Goal: Information Seeking & Learning: Learn about a topic

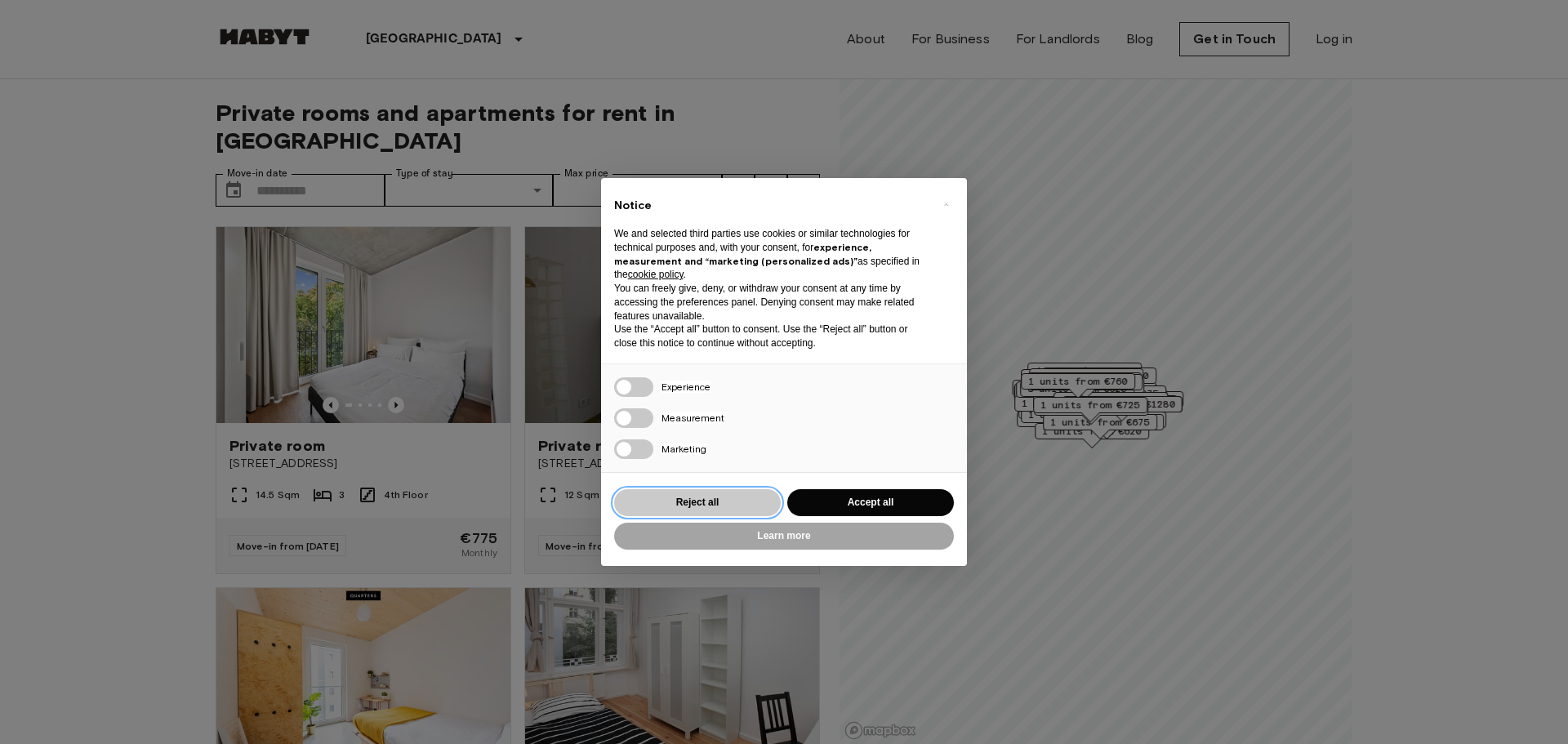
click at [687, 504] on button "Reject all" at bounding box center [698, 503] width 167 height 27
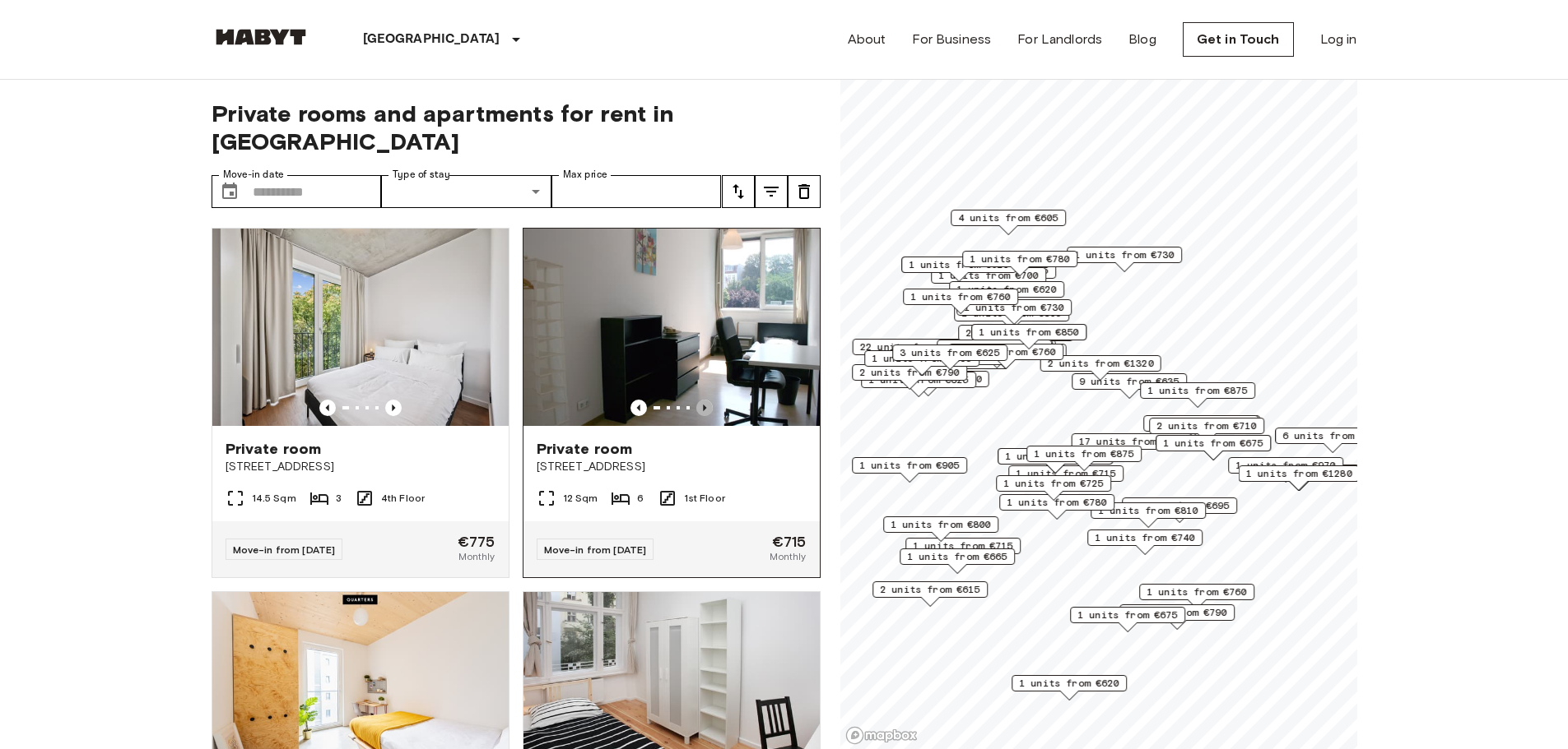
click at [698, 400] on icon "Previous image" at bounding box center [704, 408] width 17 height 17
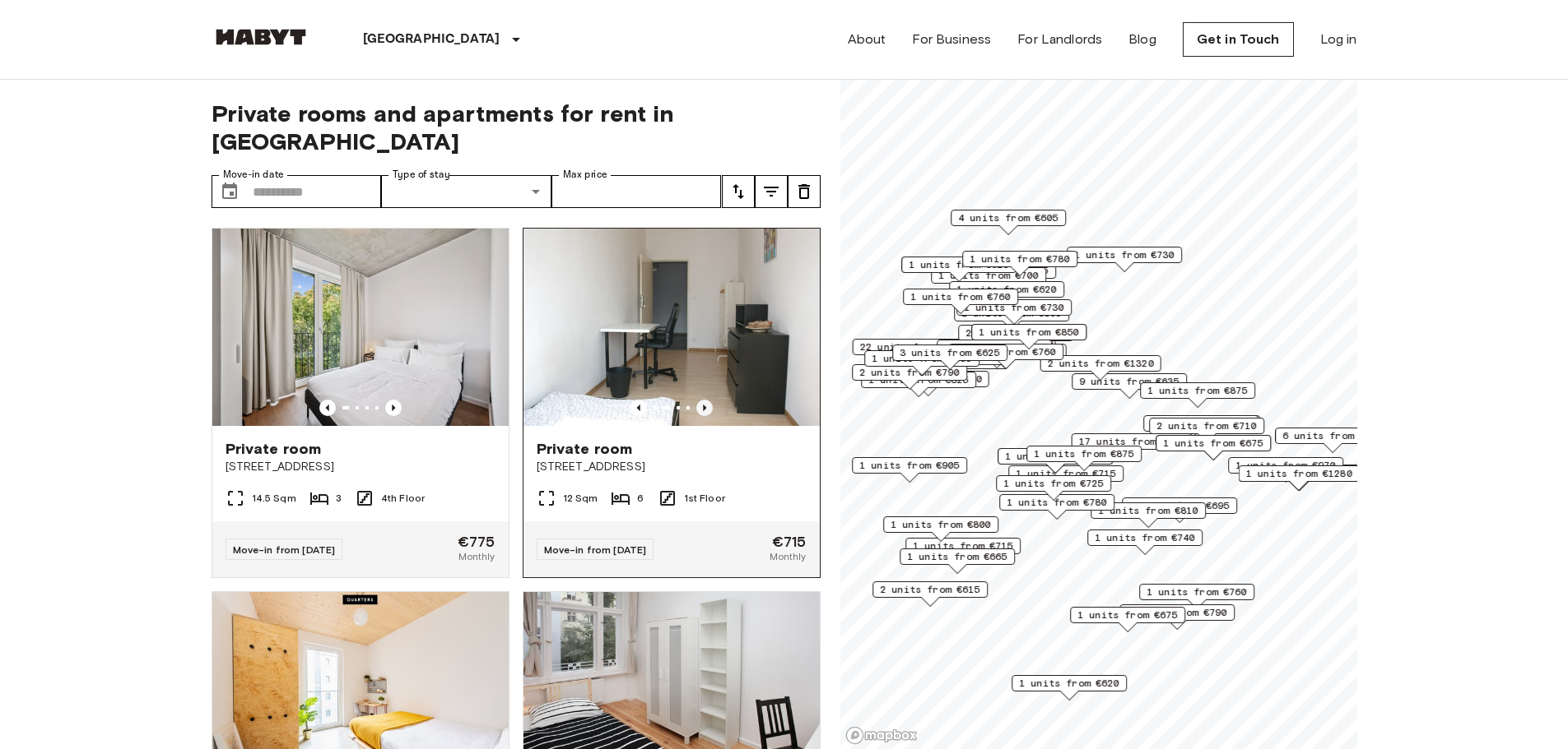
click at [698, 400] on icon "Previous image" at bounding box center [704, 408] width 17 height 17
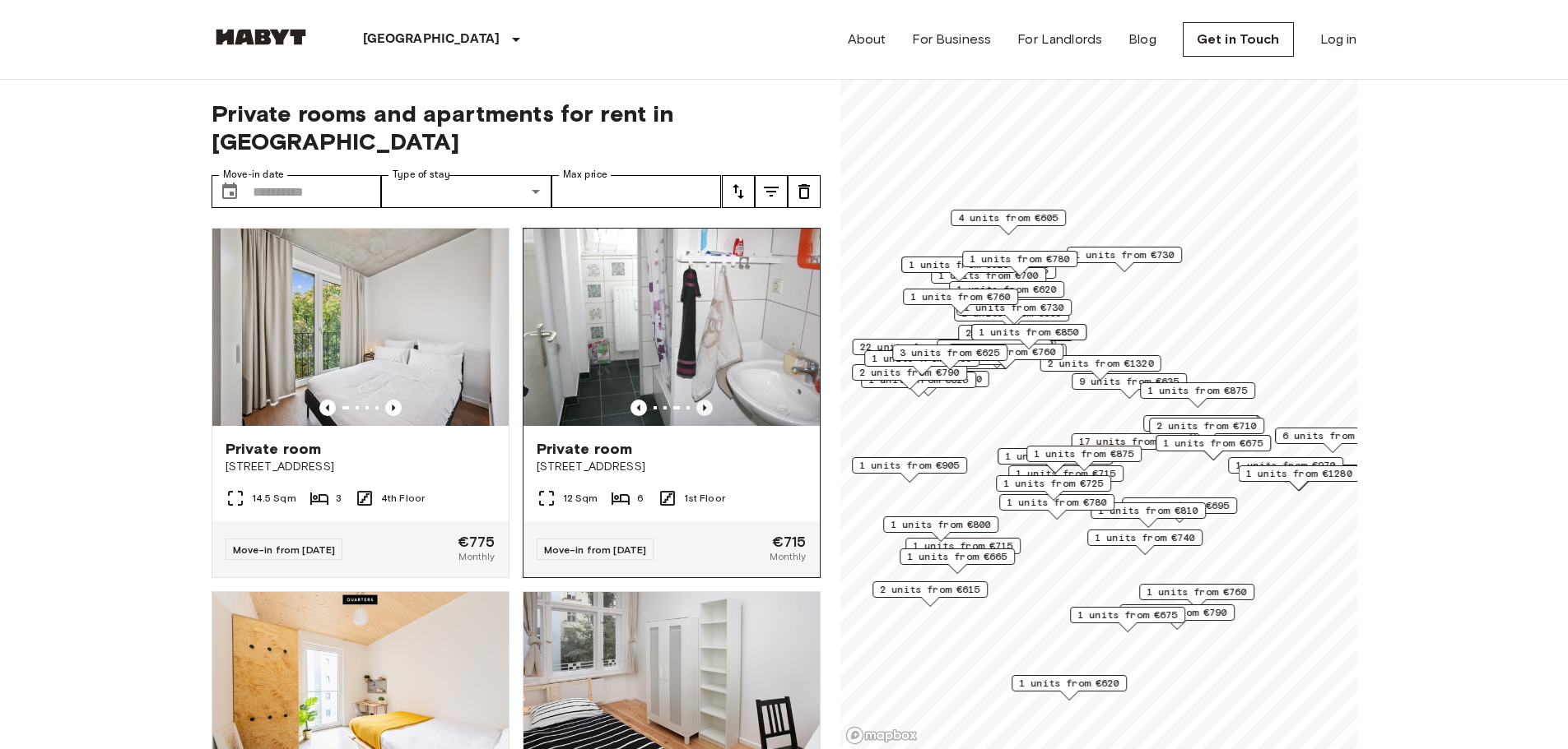
click at [698, 400] on icon "Previous image" at bounding box center [704, 408] width 17 height 17
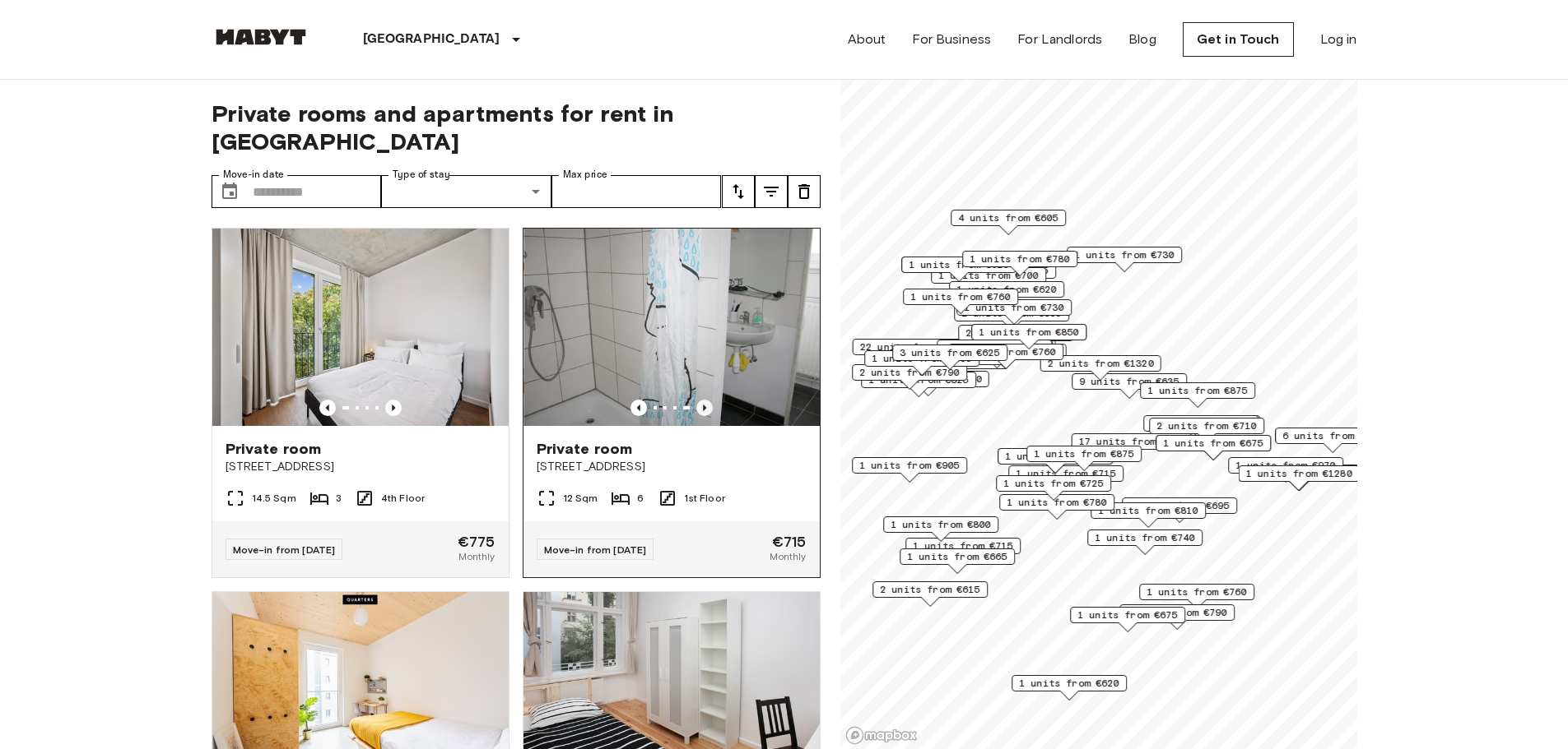
click at [698, 400] on icon "Previous image" at bounding box center [704, 408] width 17 height 17
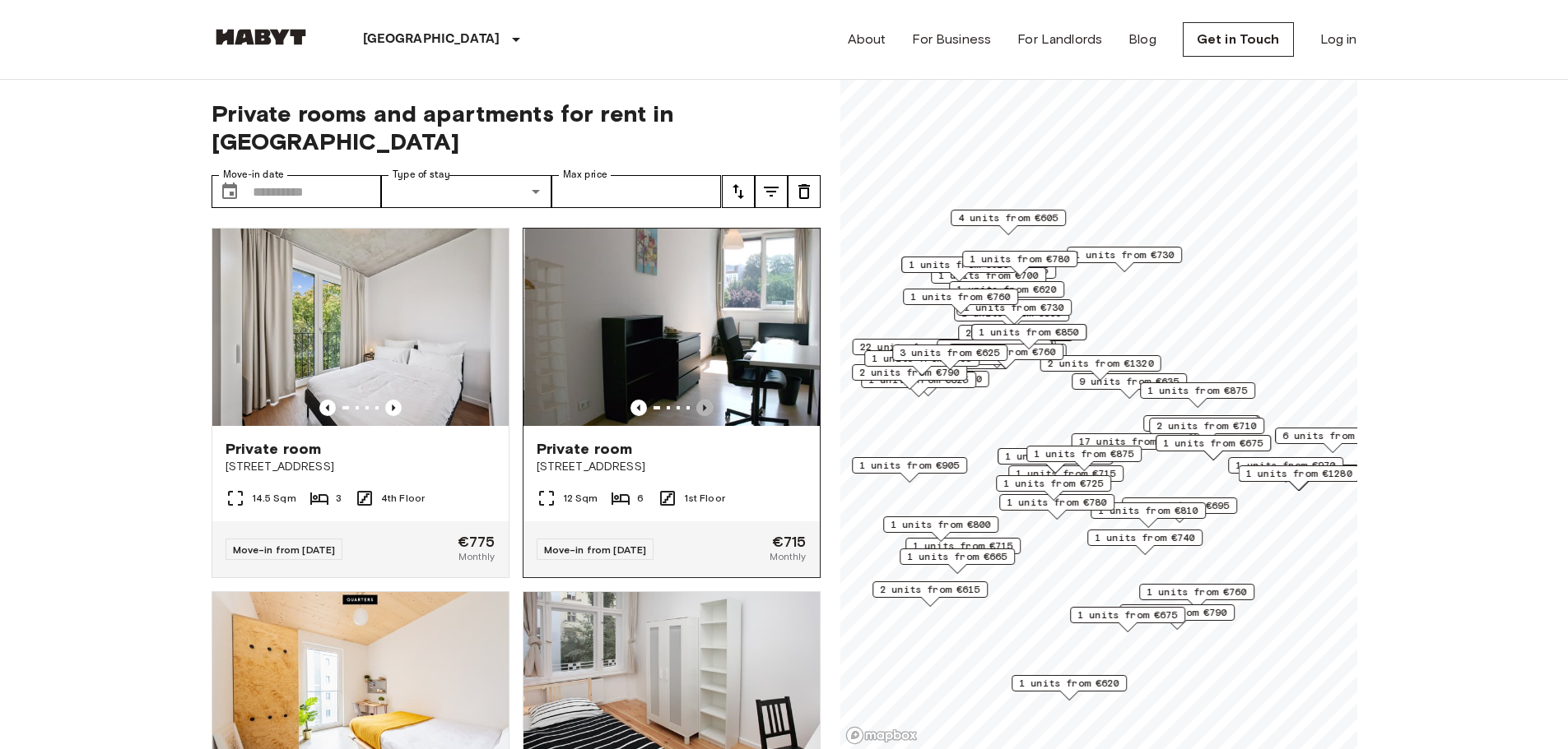
click at [698, 400] on icon "Previous image" at bounding box center [704, 408] width 17 height 17
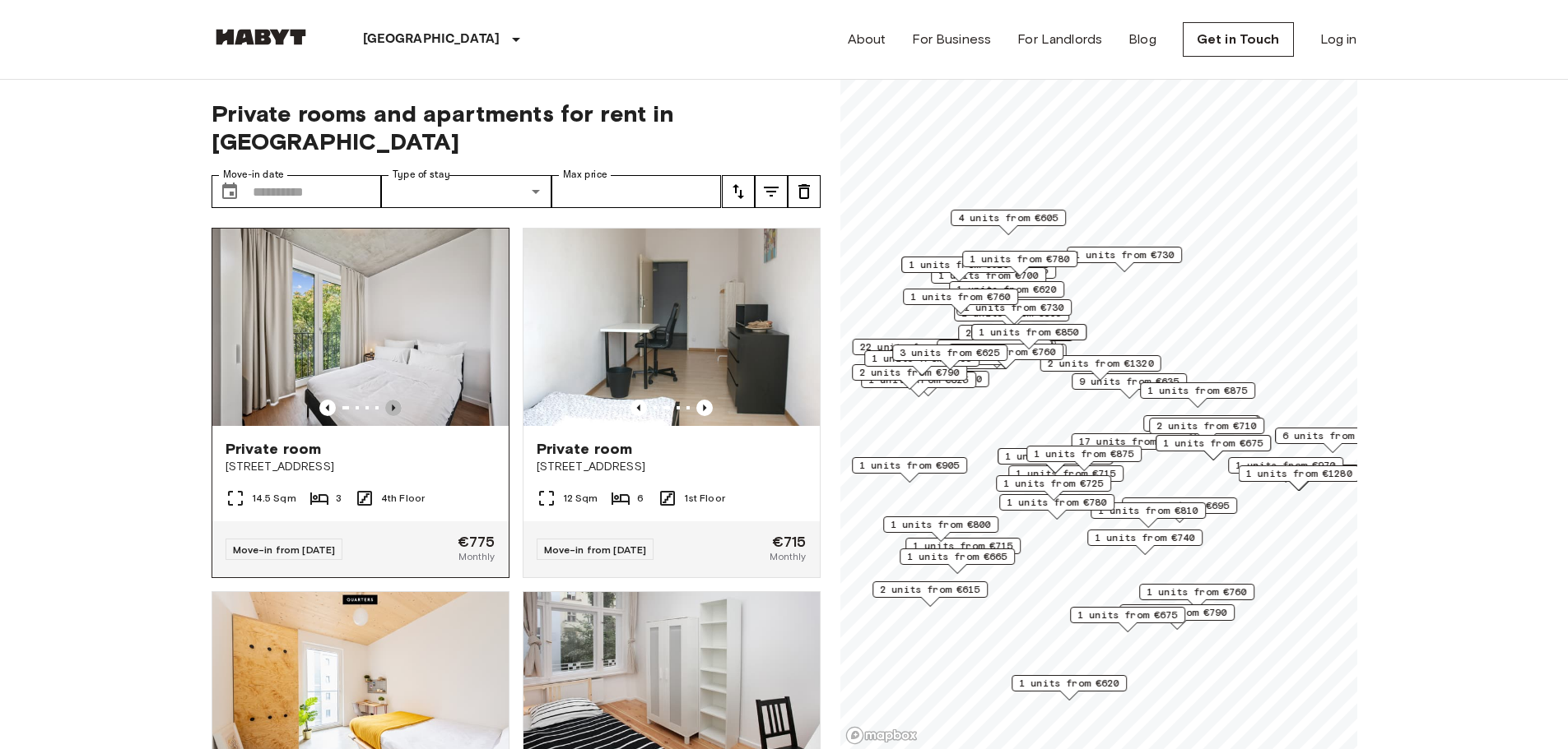
click at [395, 400] on icon "Previous image" at bounding box center [393, 408] width 17 height 17
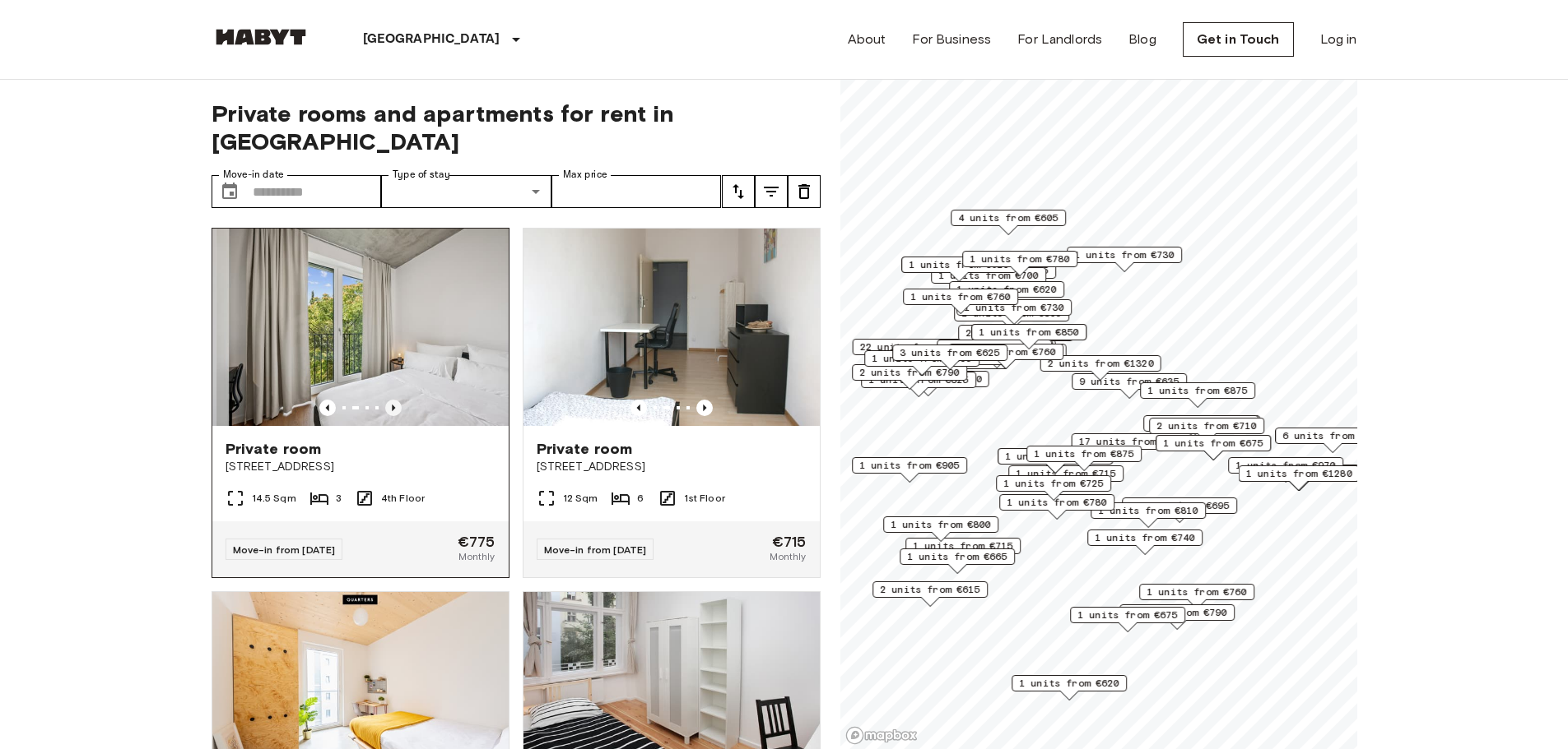
click at [395, 400] on icon "Previous image" at bounding box center [393, 408] width 17 height 17
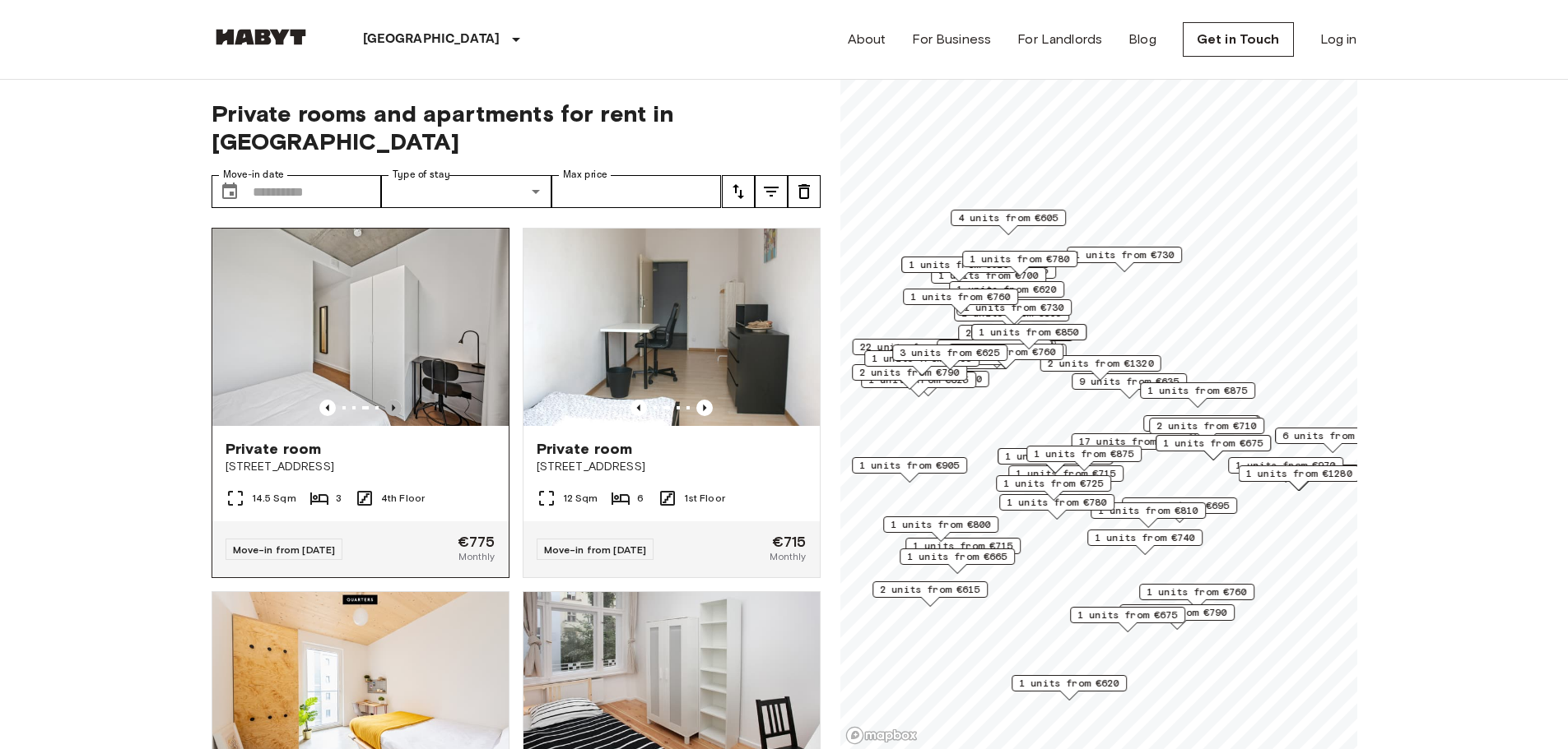
click at [395, 400] on icon "Previous image" at bounding box center [393, 408] width 17 height 17
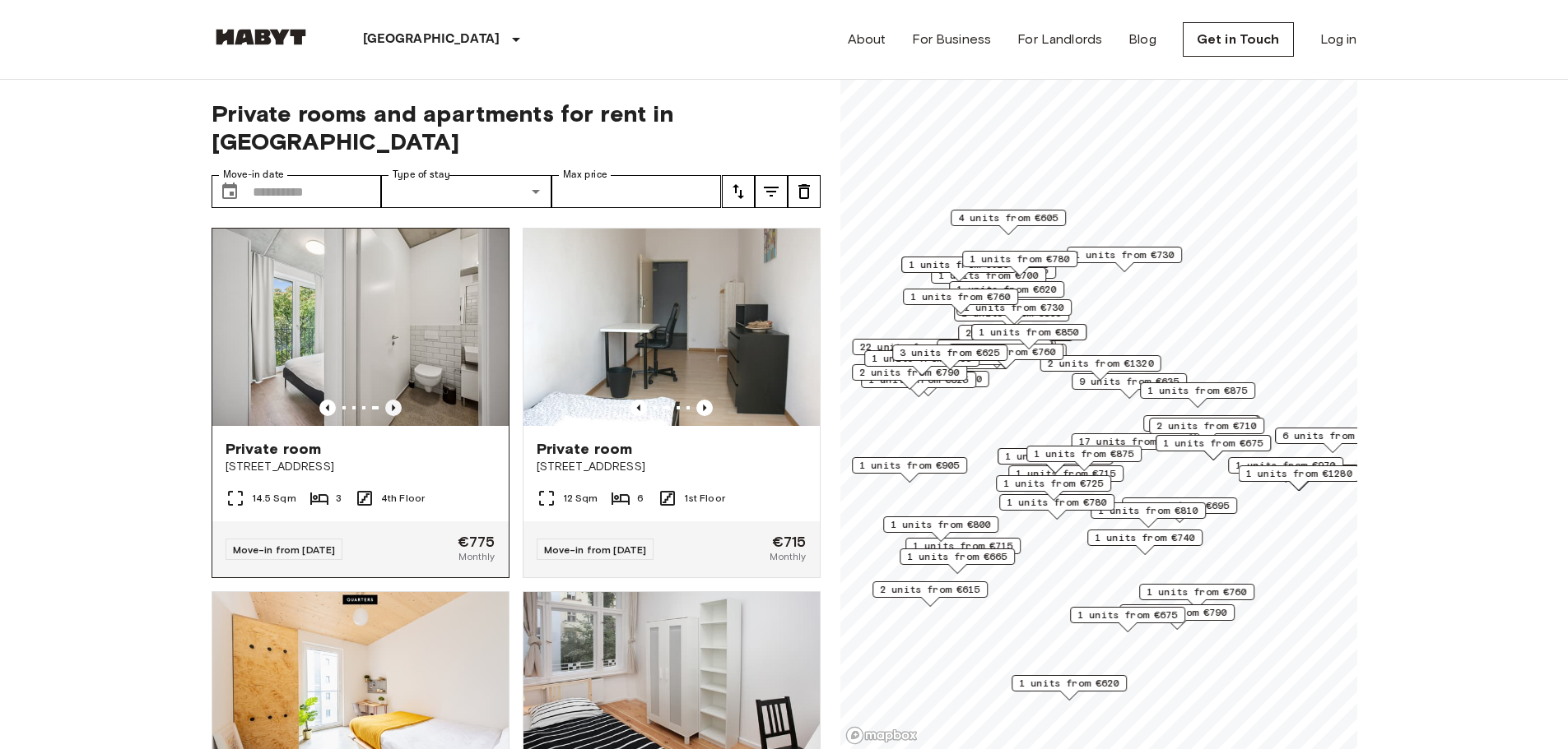
click at [395, 400] on icon "Previous image" at bounding box center [393, 408] width 17 height 17
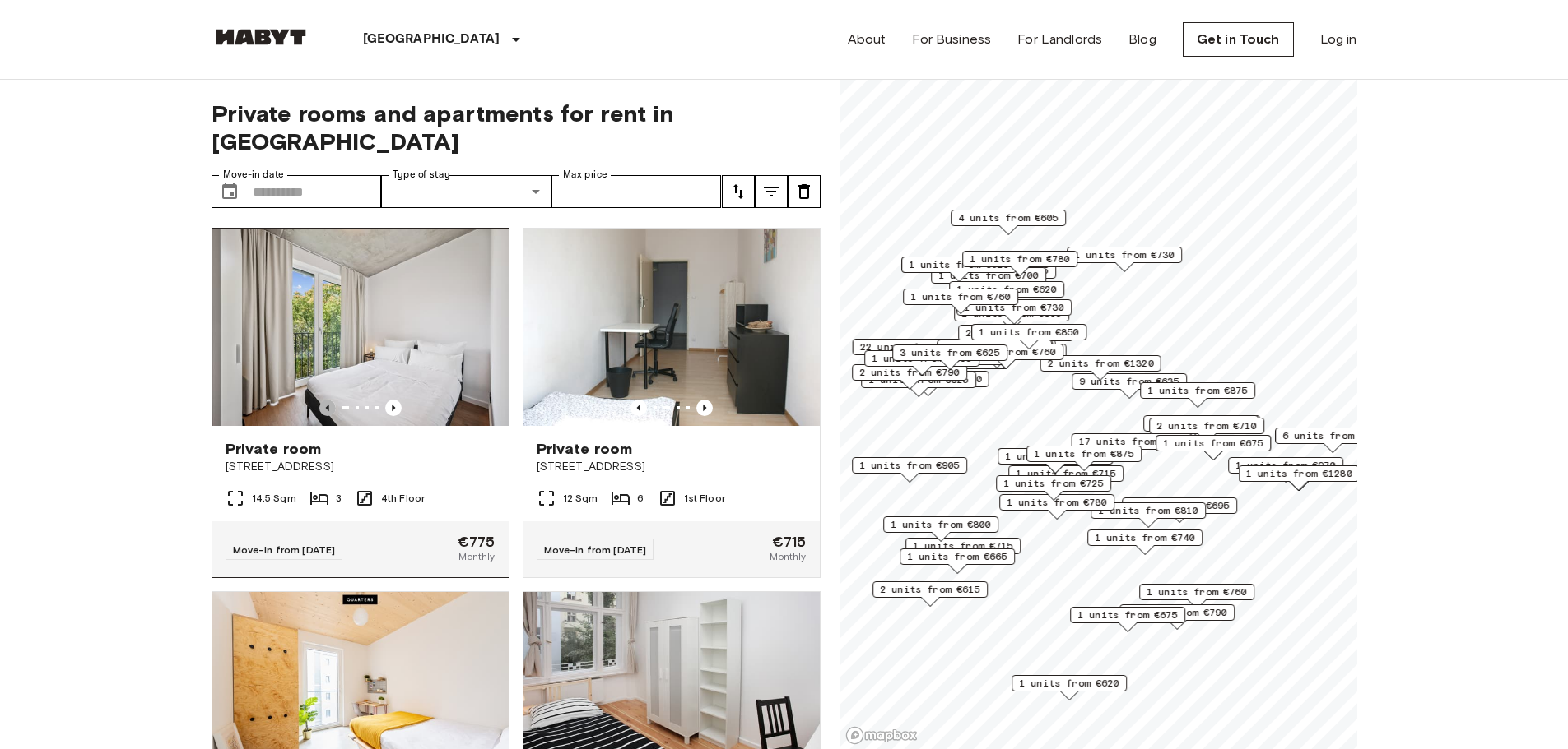
click at [323, 400] on icon "Previous image" at bounding box center [327, 408] width 17 height 17
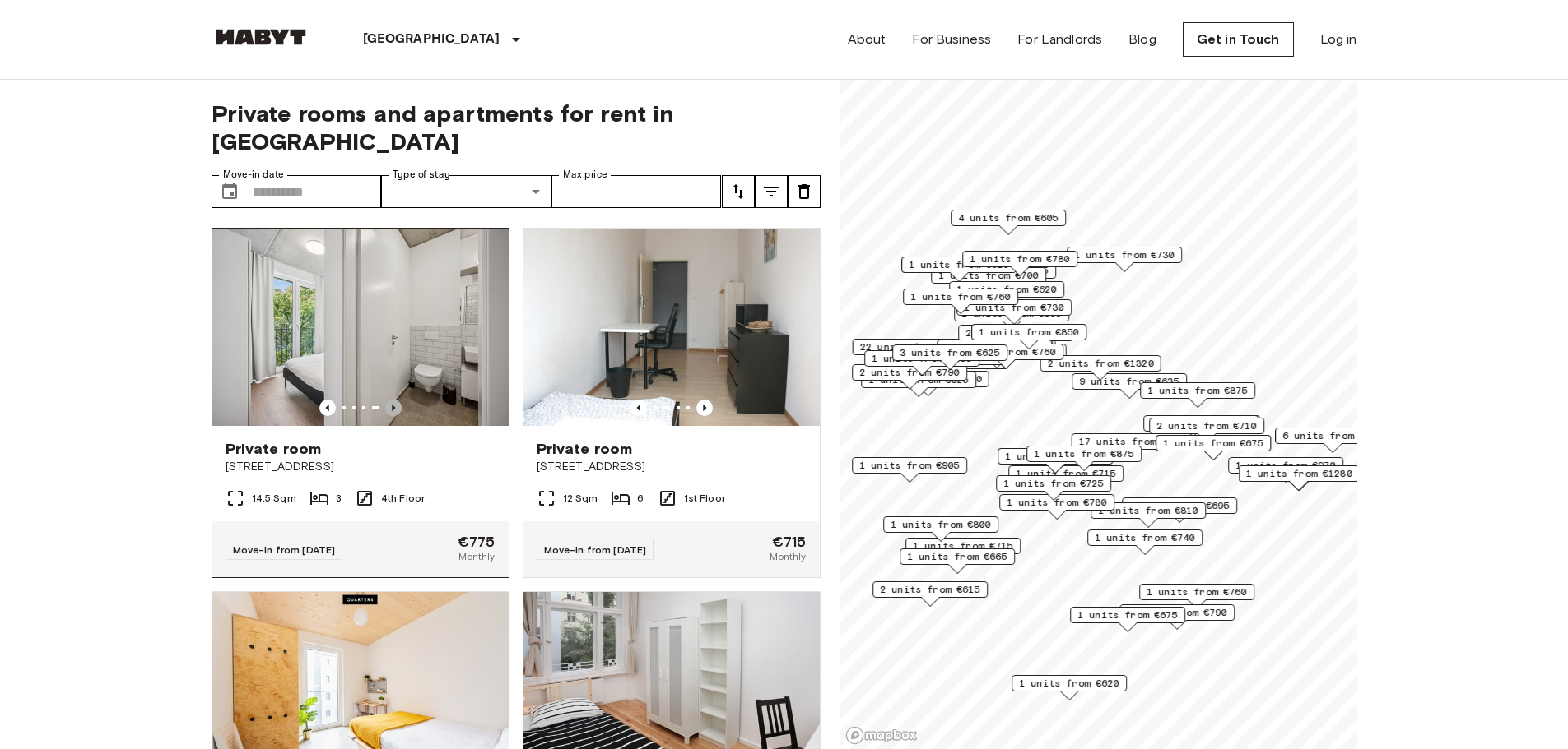
click at [394, 400] on icon "Previous image" at bounding box center [393, 408] width 17 height 17
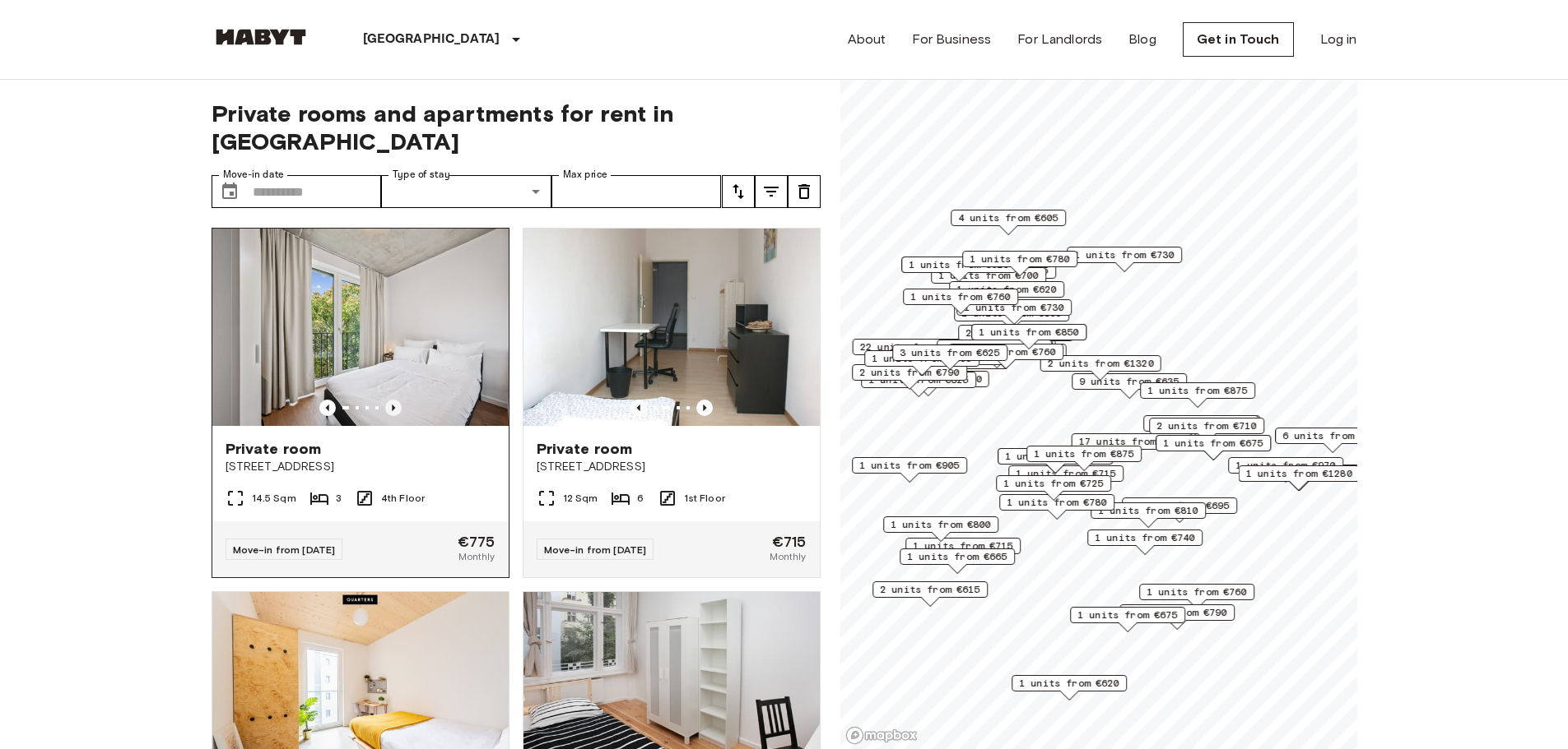
click at [394, 400] on icon "Previous image" at bounding box center [393, 408] width 17 height 17
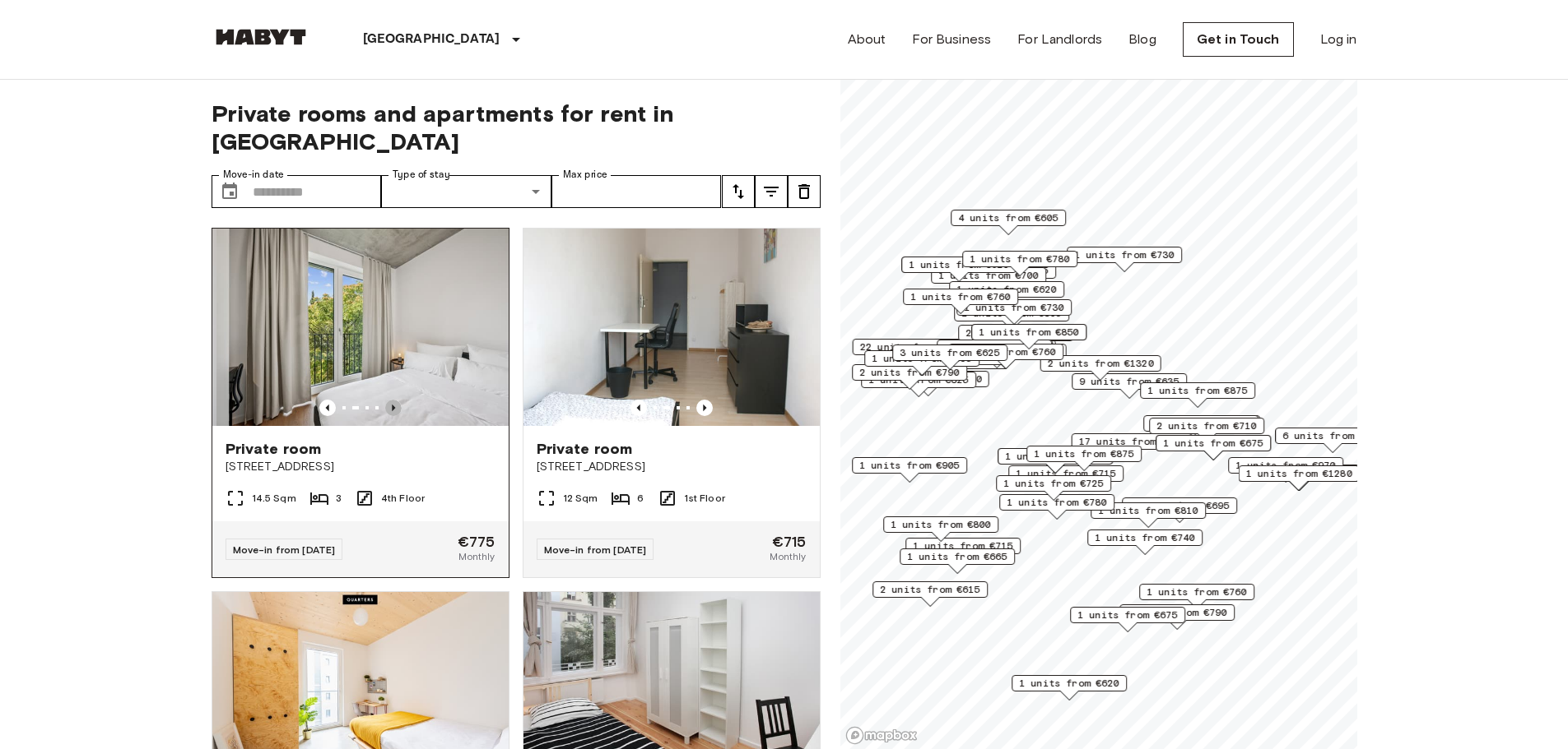
click at [394, 400] on icon "Previous image" at bounding box center [393, 408] width 17 height 17
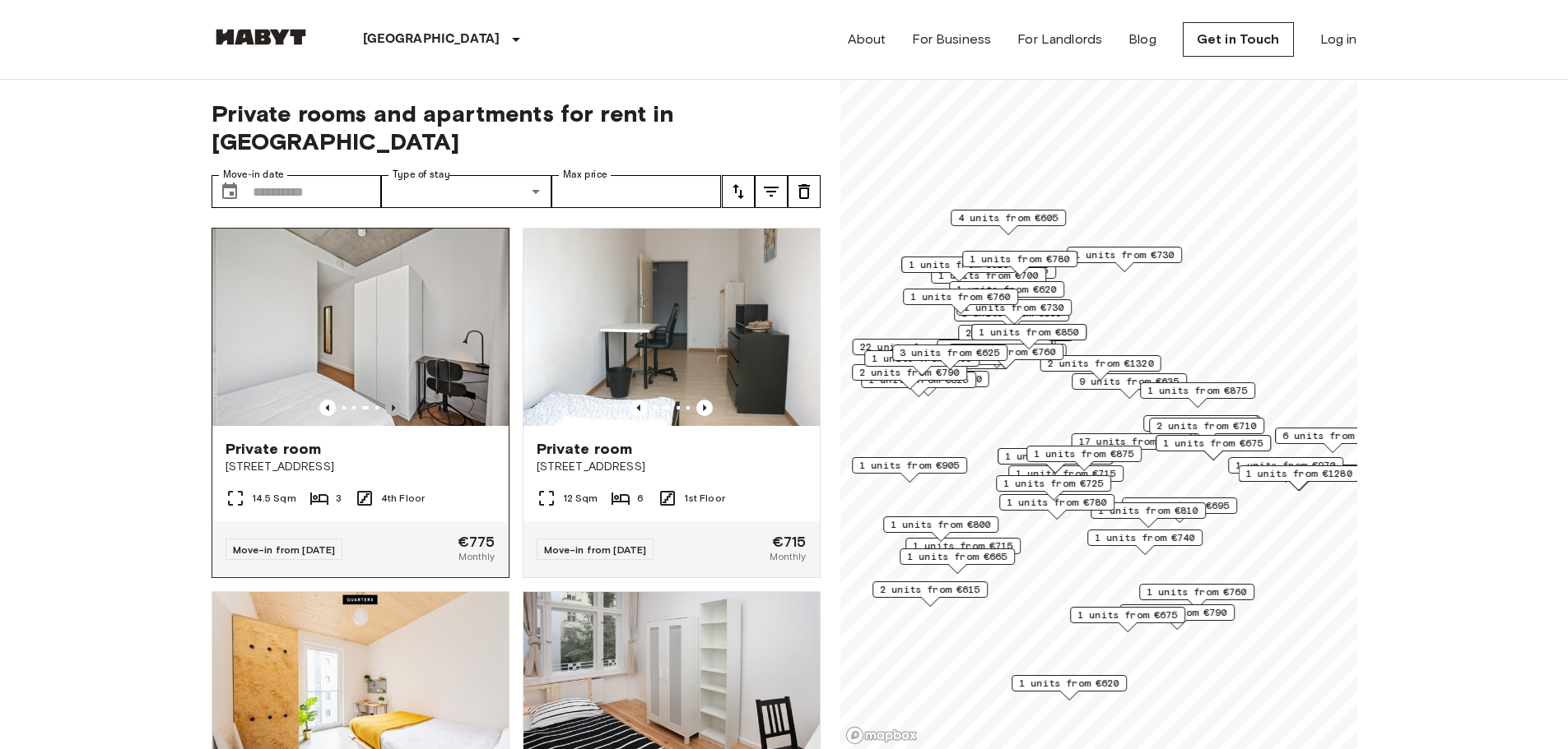
click at [394, 400] on icon "Previous image" at bounding box center [393, 408] width 17 height 17
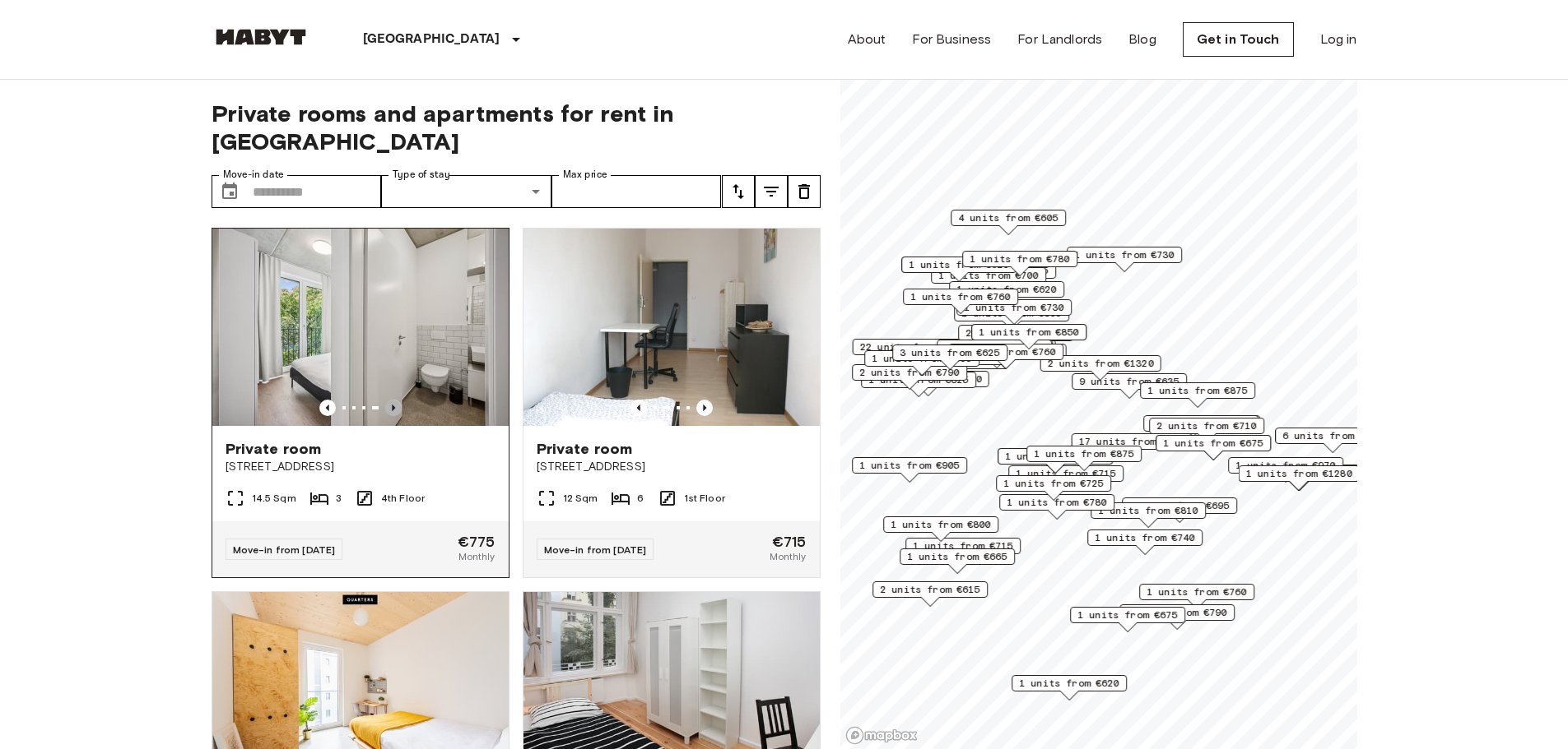
click at [394, 400] on icon "Previous image" at bounding box center [393, 408] width 17 height 17
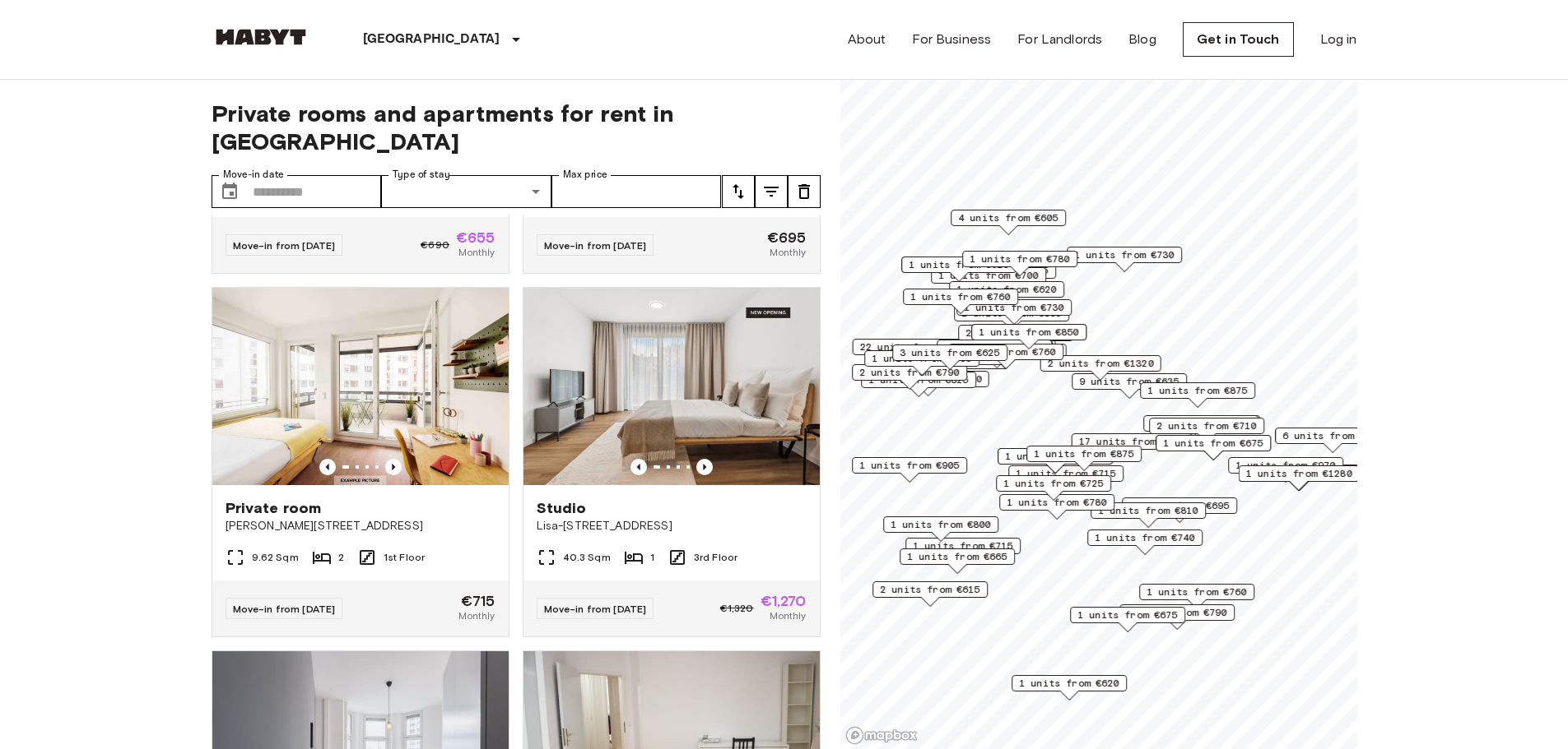
scroll to position [674, 0]
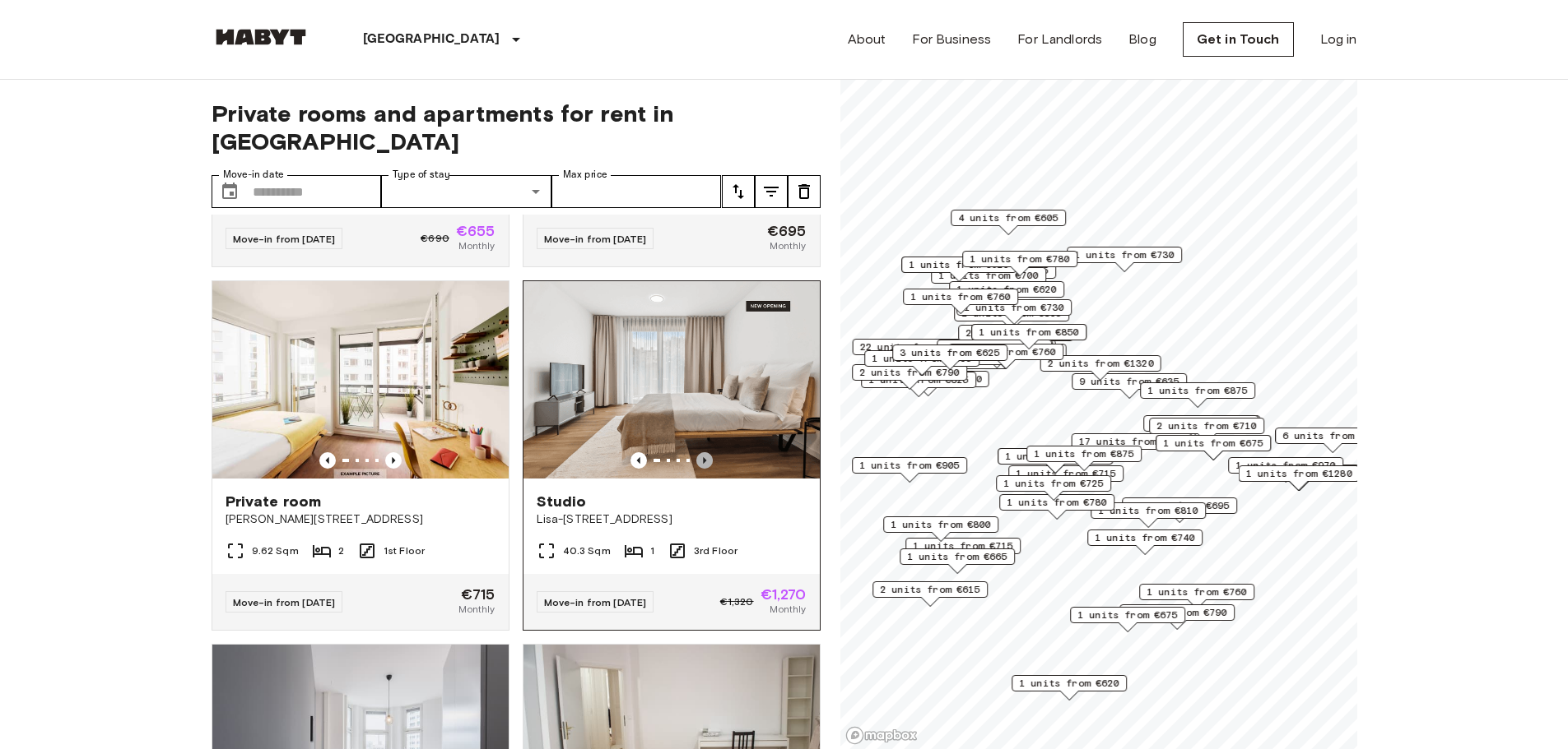
click at [703, 457] on icon "Previous image" at bounding box center [704, 460] width 3 height 7
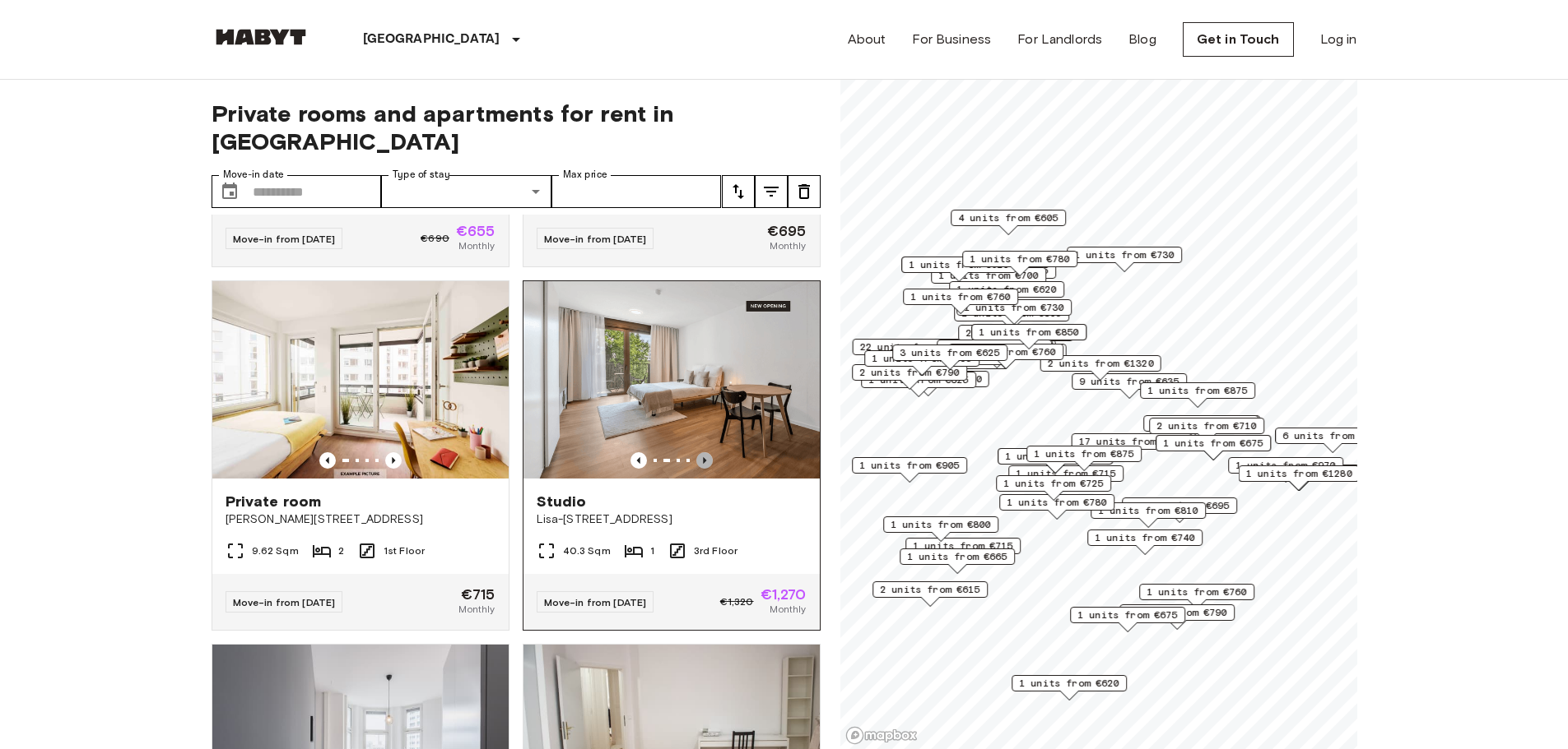
click at [703, 457] on icon "Previous image" at bounding box center [704, 460] width 3 height 7
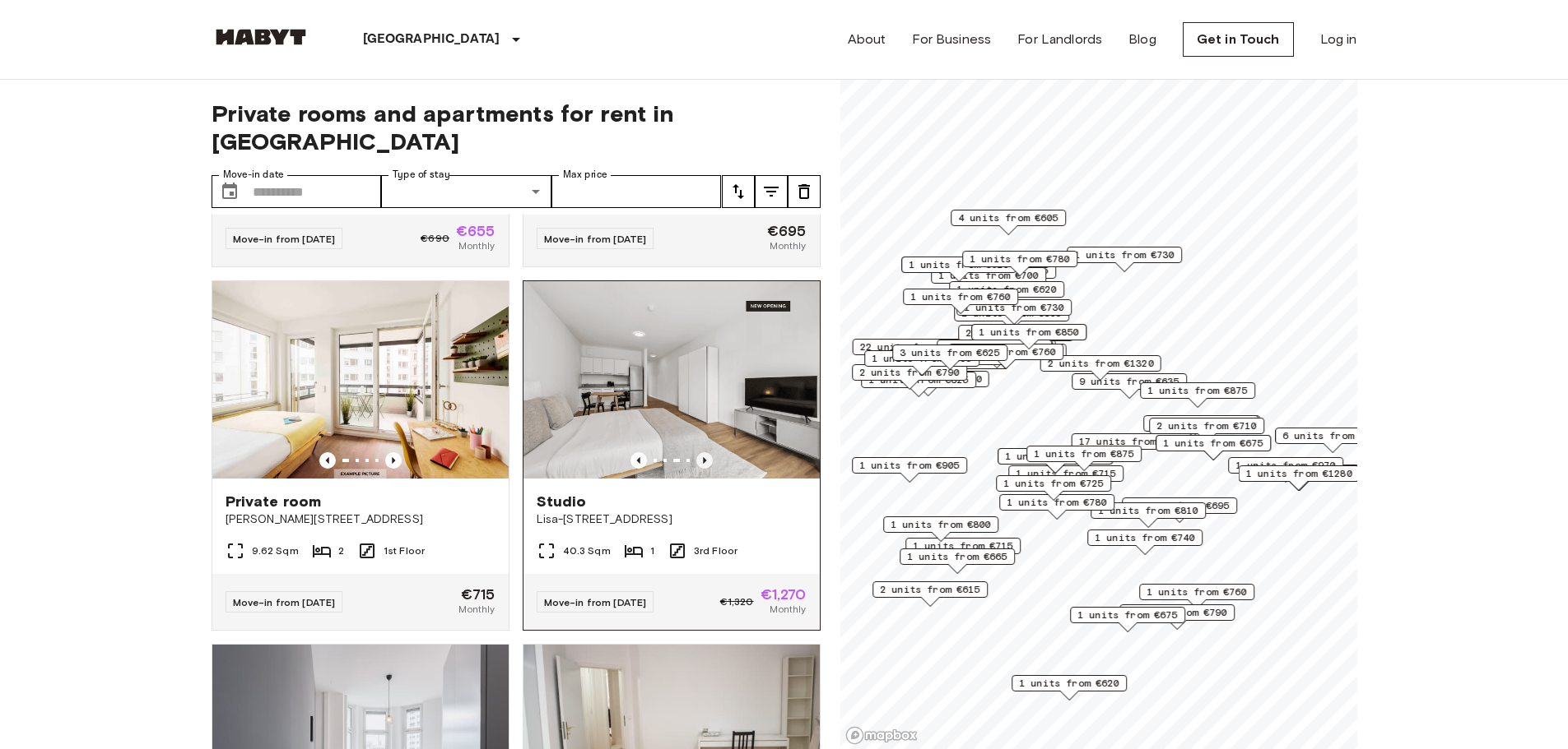
click at [703, 457] on icon "Previous image" at bounding box center [704, 460] width 3 height 7
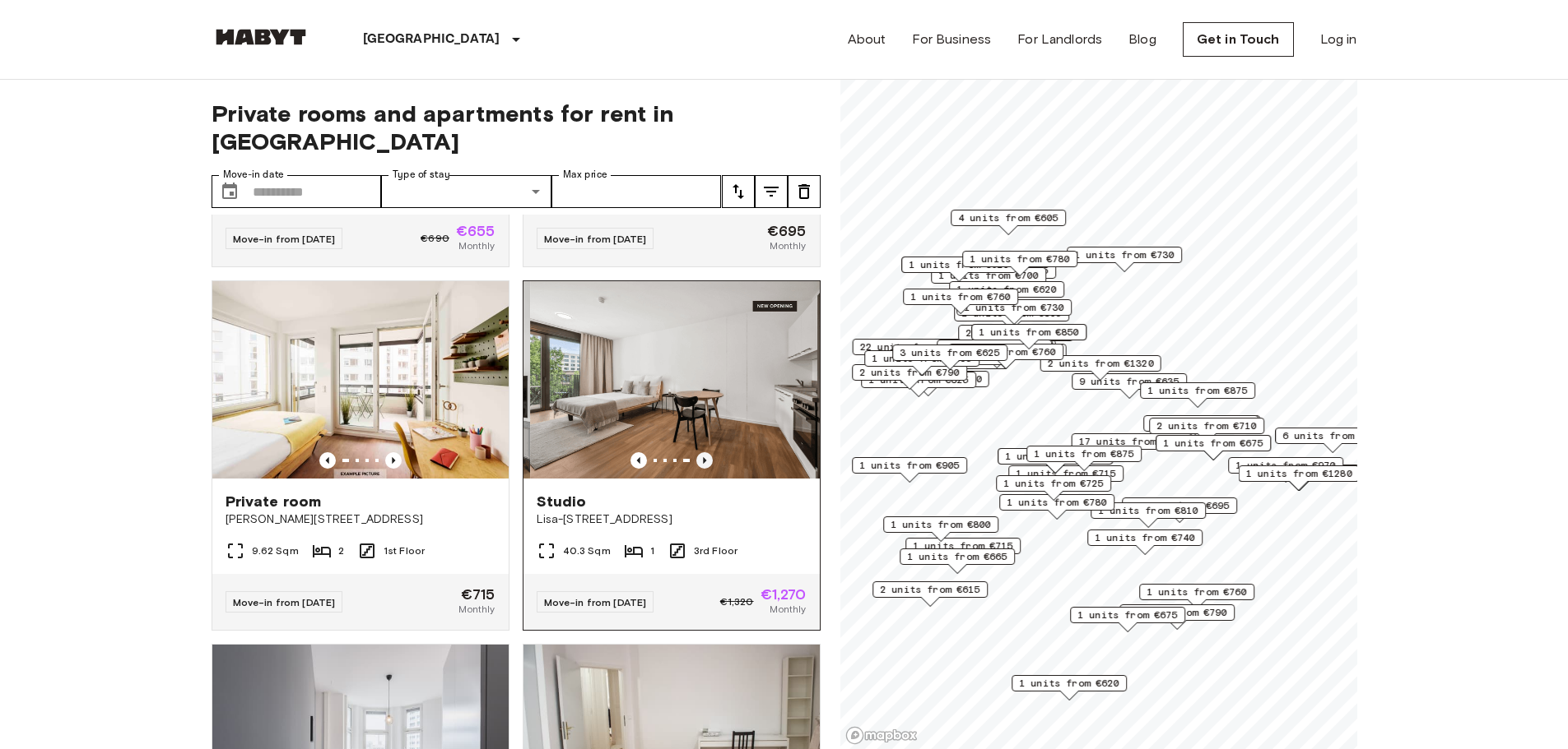
click at [703, 457] on icon "Previous image" at bounding box center [704, 460] width 3 height 7
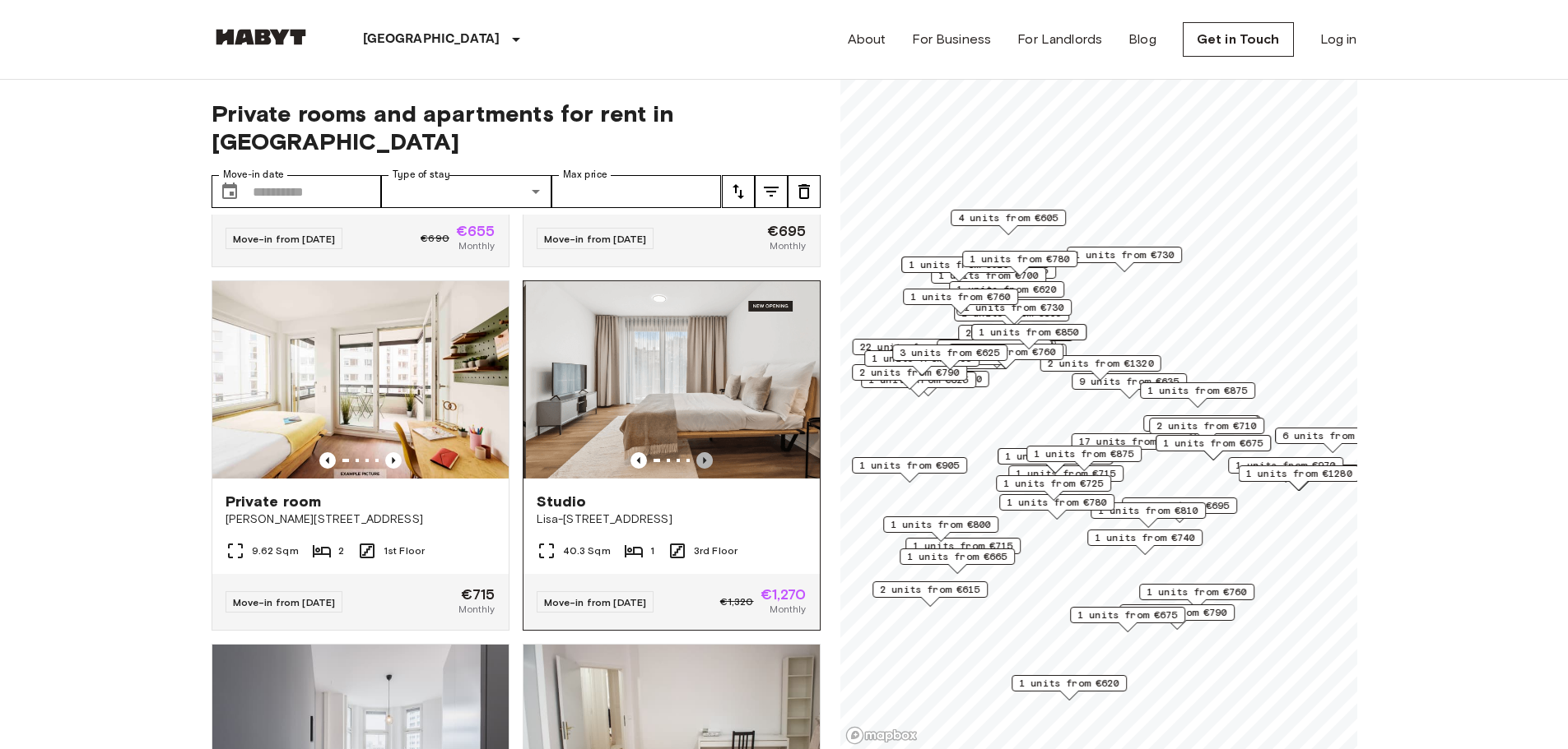
click at [703, 457] on icon "Previous image" at bounding box center [704, 460] width 3 height 7
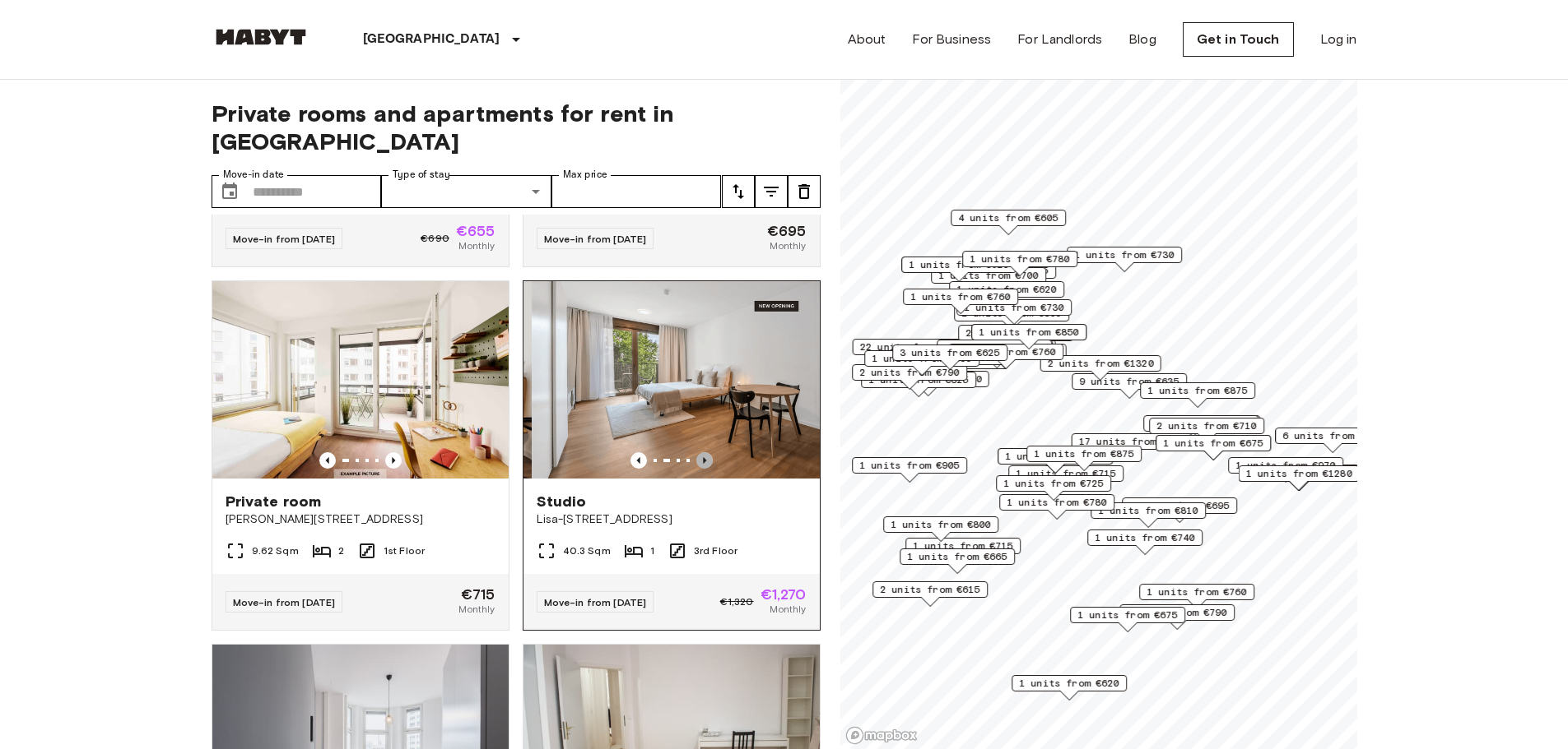
click at [703, 457] on icon "Previous image" at bounding box center [704, 460] width 3 height 7
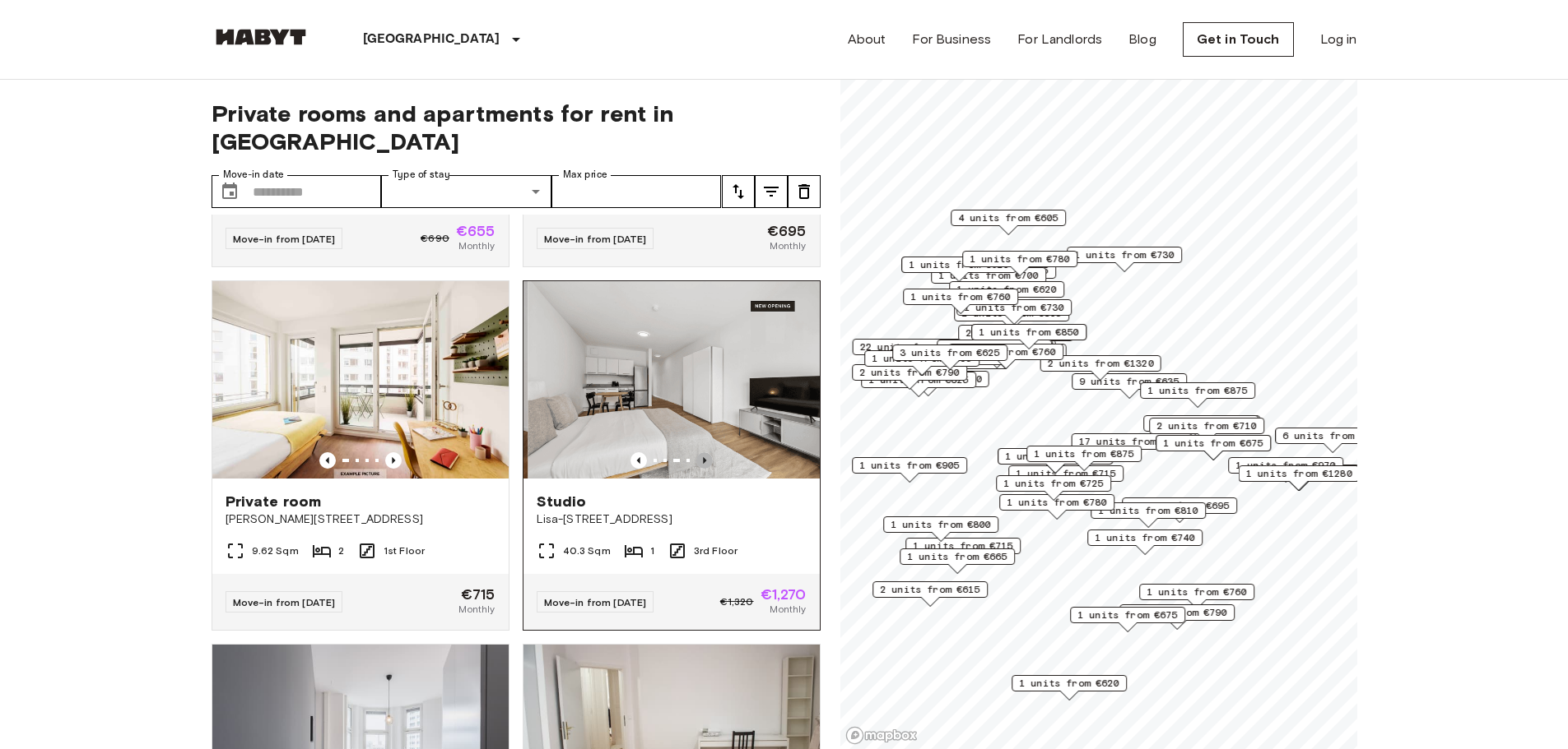
click at [703, 457] on icon "Previous image" at bounding box center [704, 460] width 3 height 7
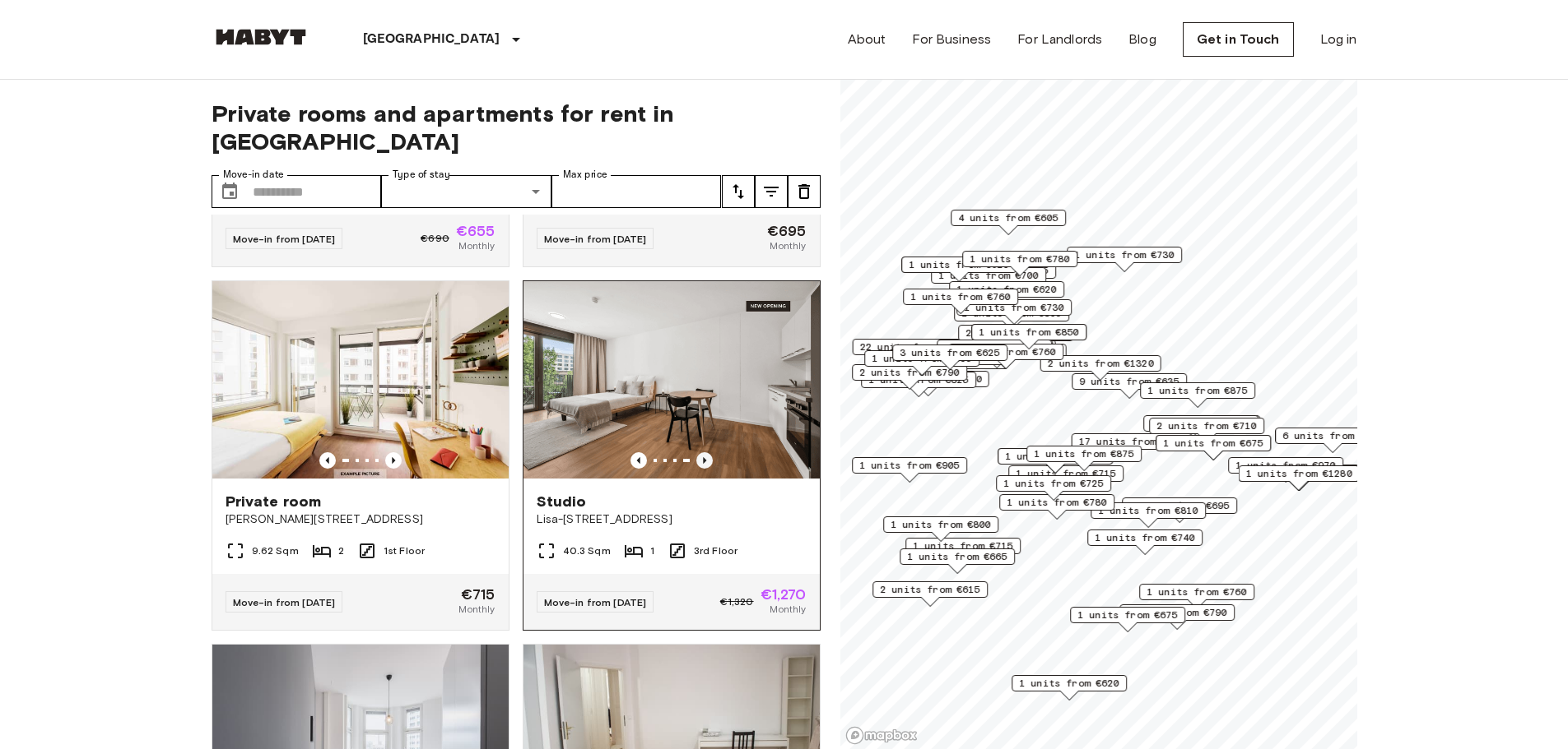
click at [703, 457] on icon "Previous image" at bounding box center [704, 460] width 3 height 7
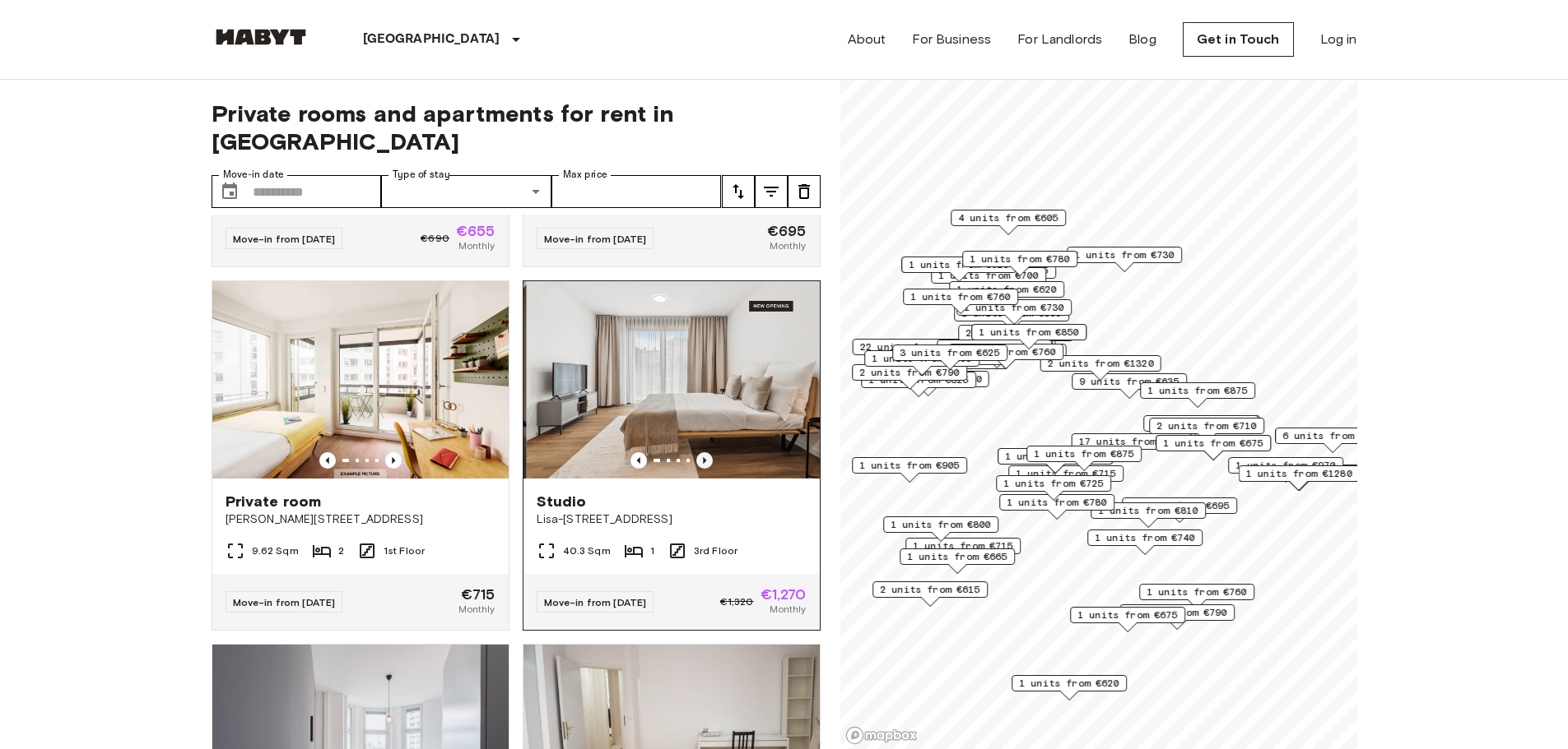
click at [703, 457] on icon "Previous image" at bounding box center [704, 460] width 3 height 7
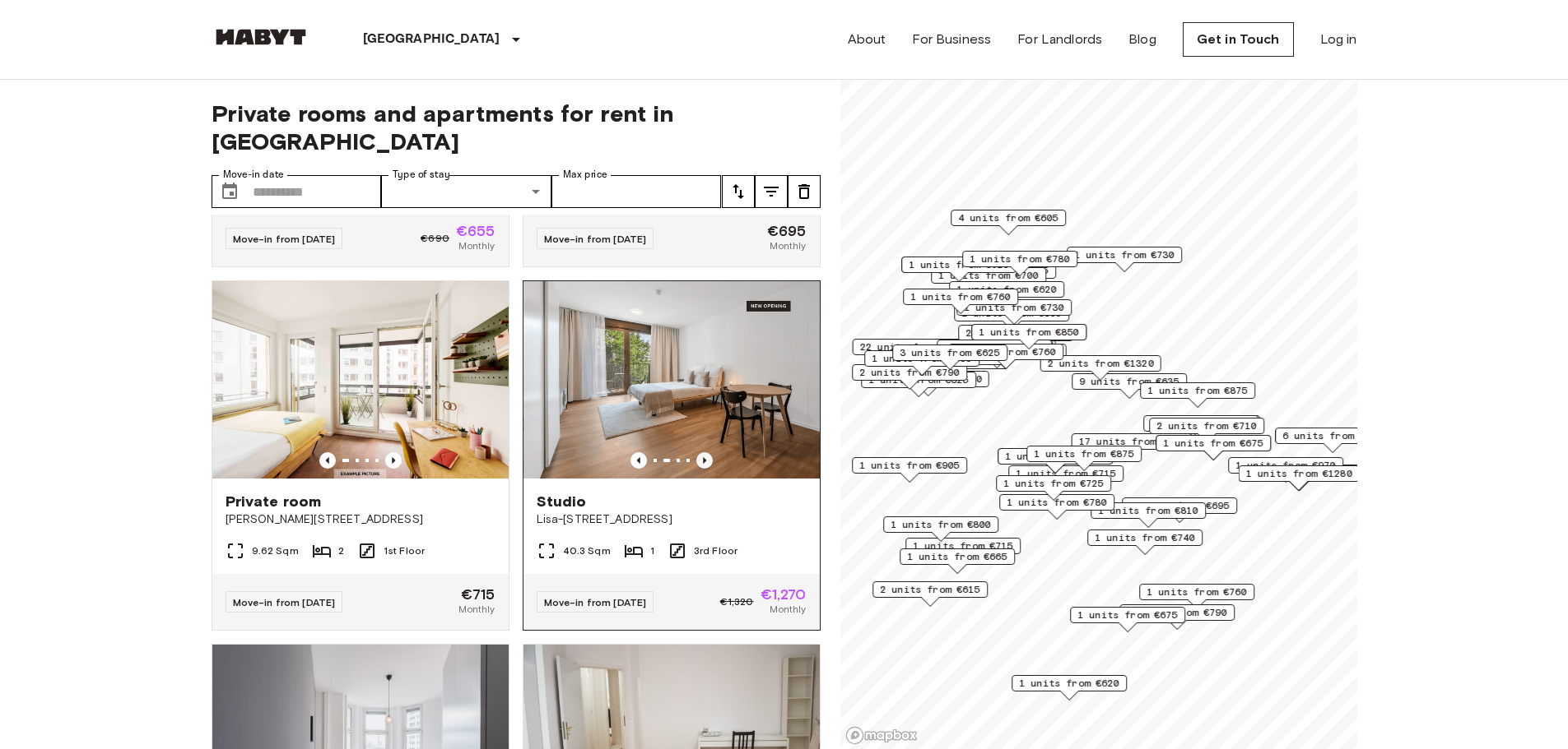
click at [703, 457] on icon "Previous image" at bounding box center [704, 460] width 3 height 7
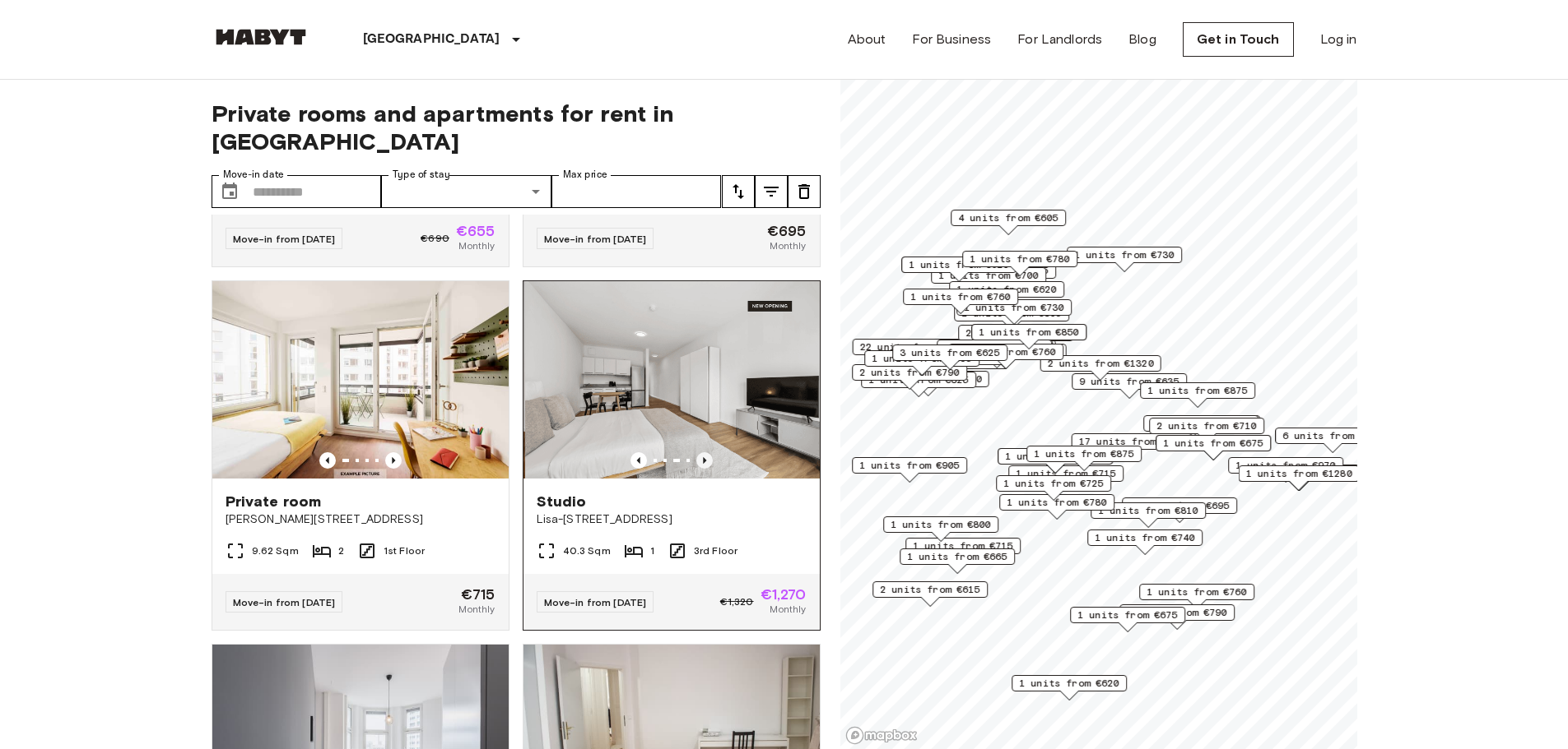
click at [703, 457] on icon "Previous image" at bounding box center [704, 460] width 3 height 7
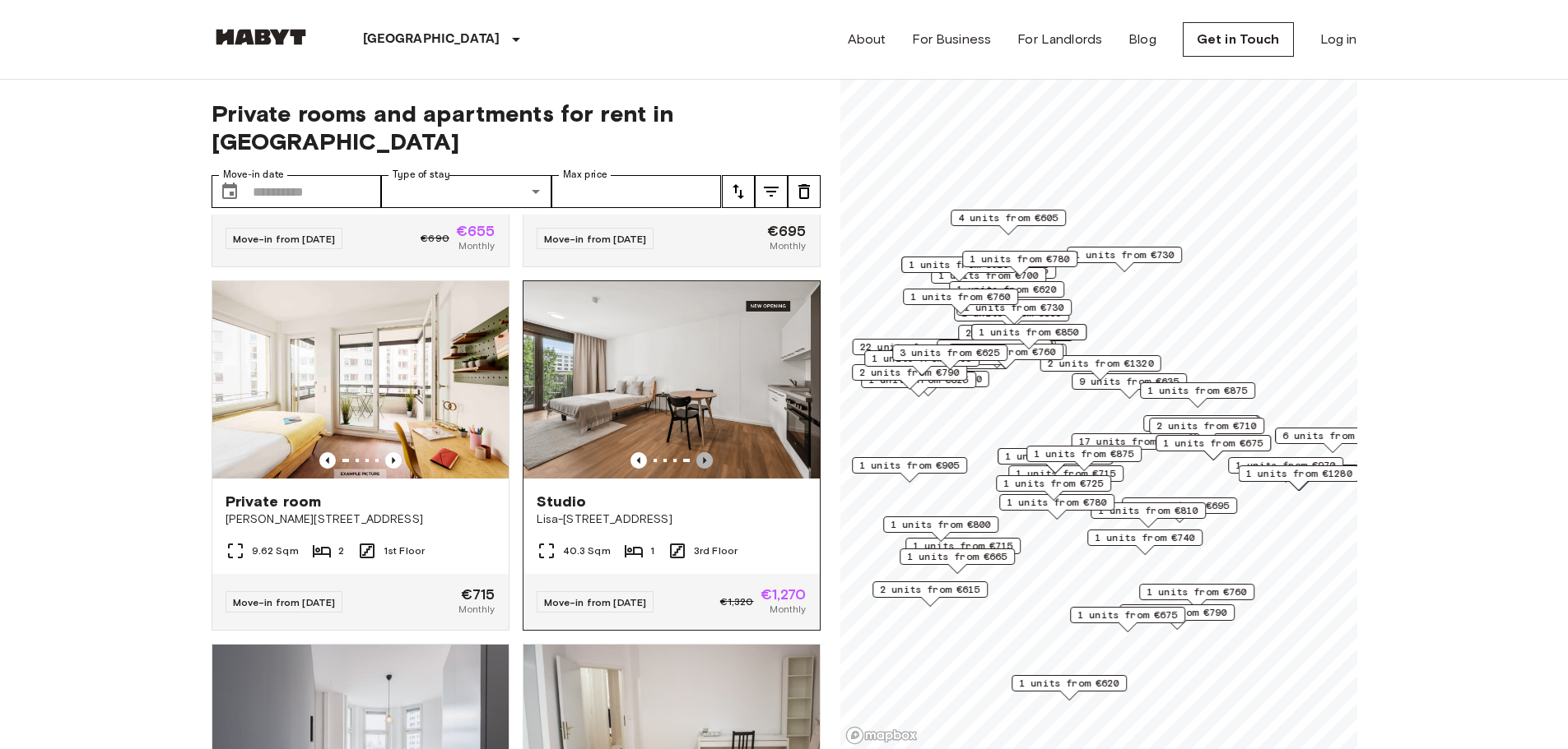
click at [696, 452] on icon "Previous image" at bounding box center [704, 460] width 17 height 17
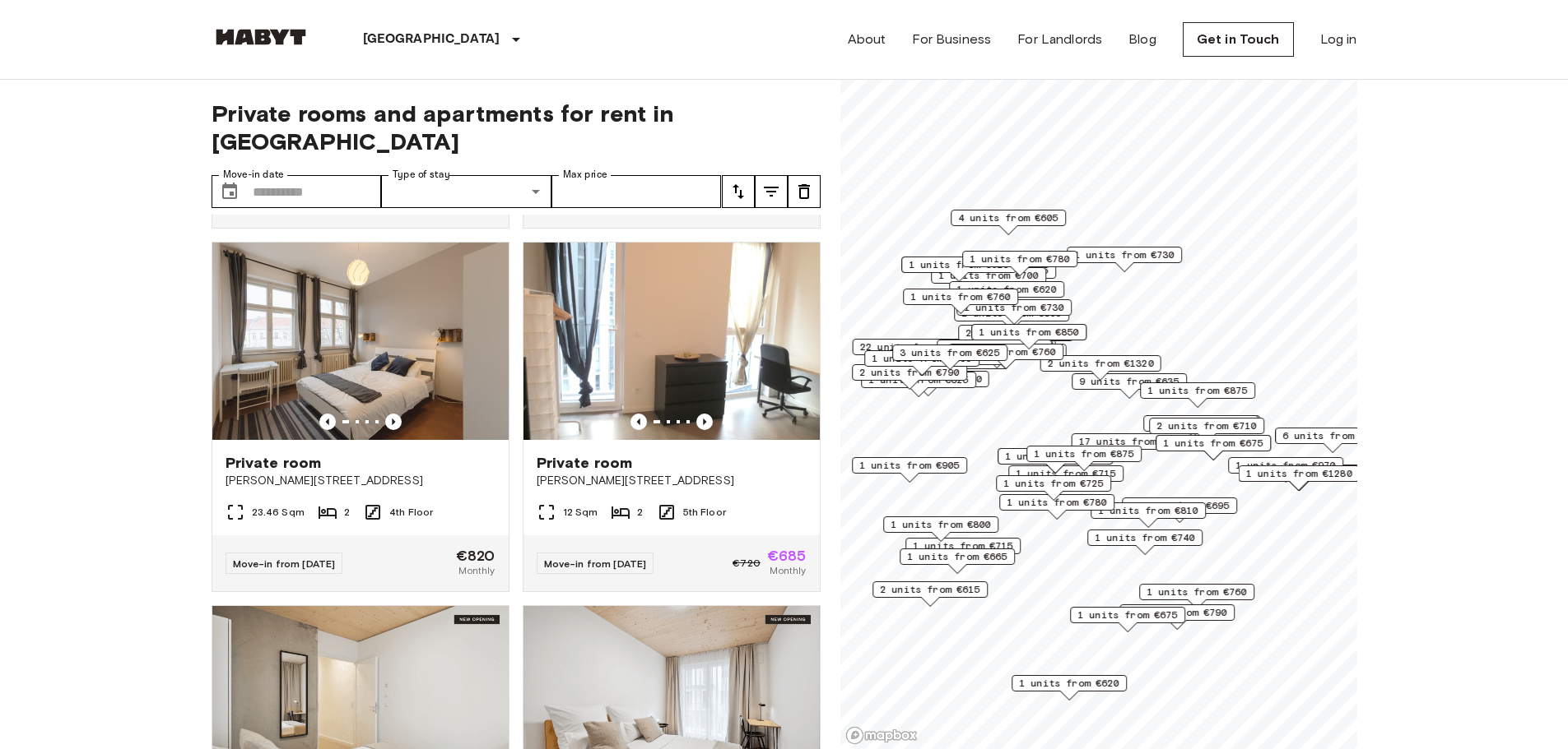
scroll to position [1785, 0]
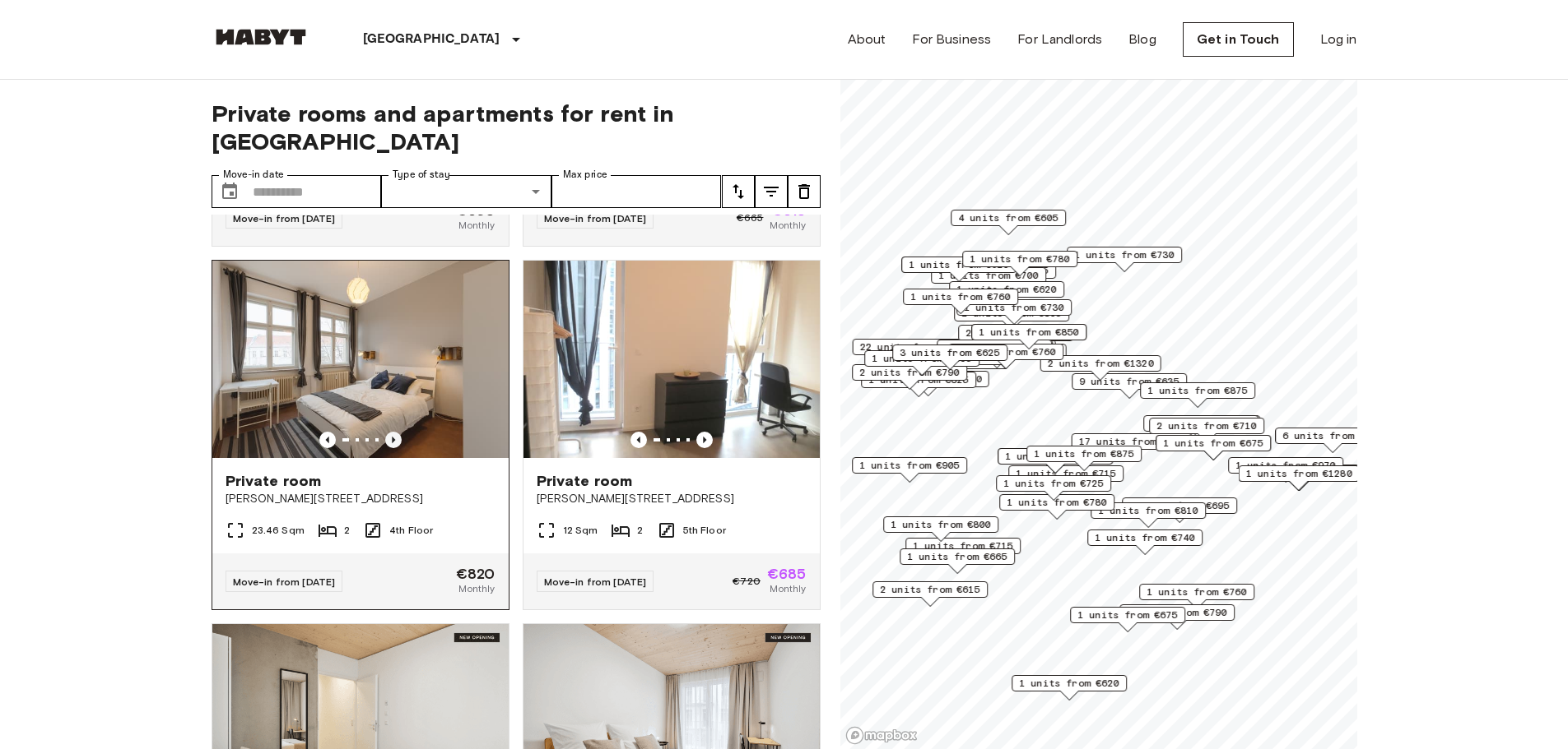
click at [388, 447] on icon "Previous image" at bounding box center [393, 440] width 17 height 17
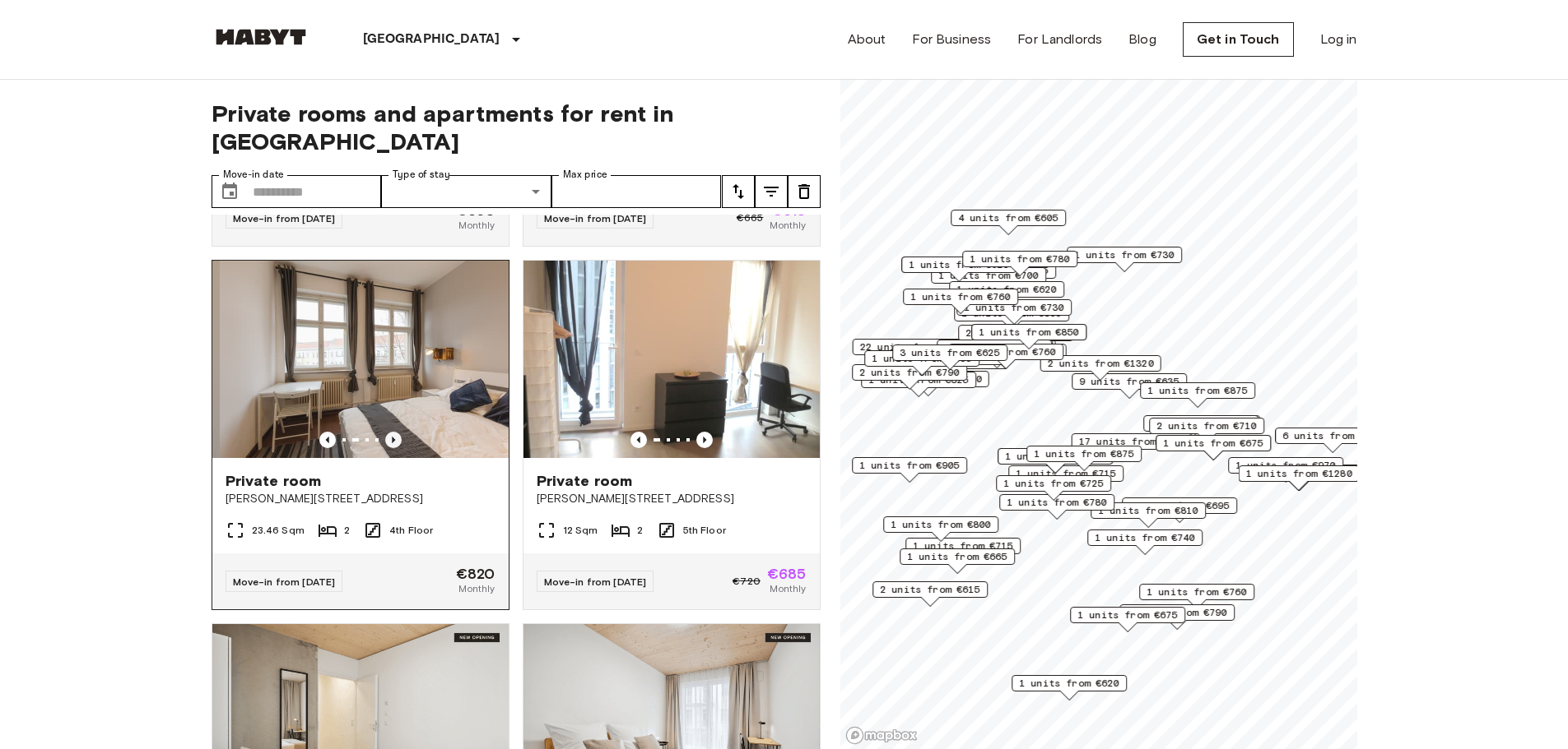
click at [388, 447] on icon "Previous image" at bounding box center [393, 440] width 17 height 17
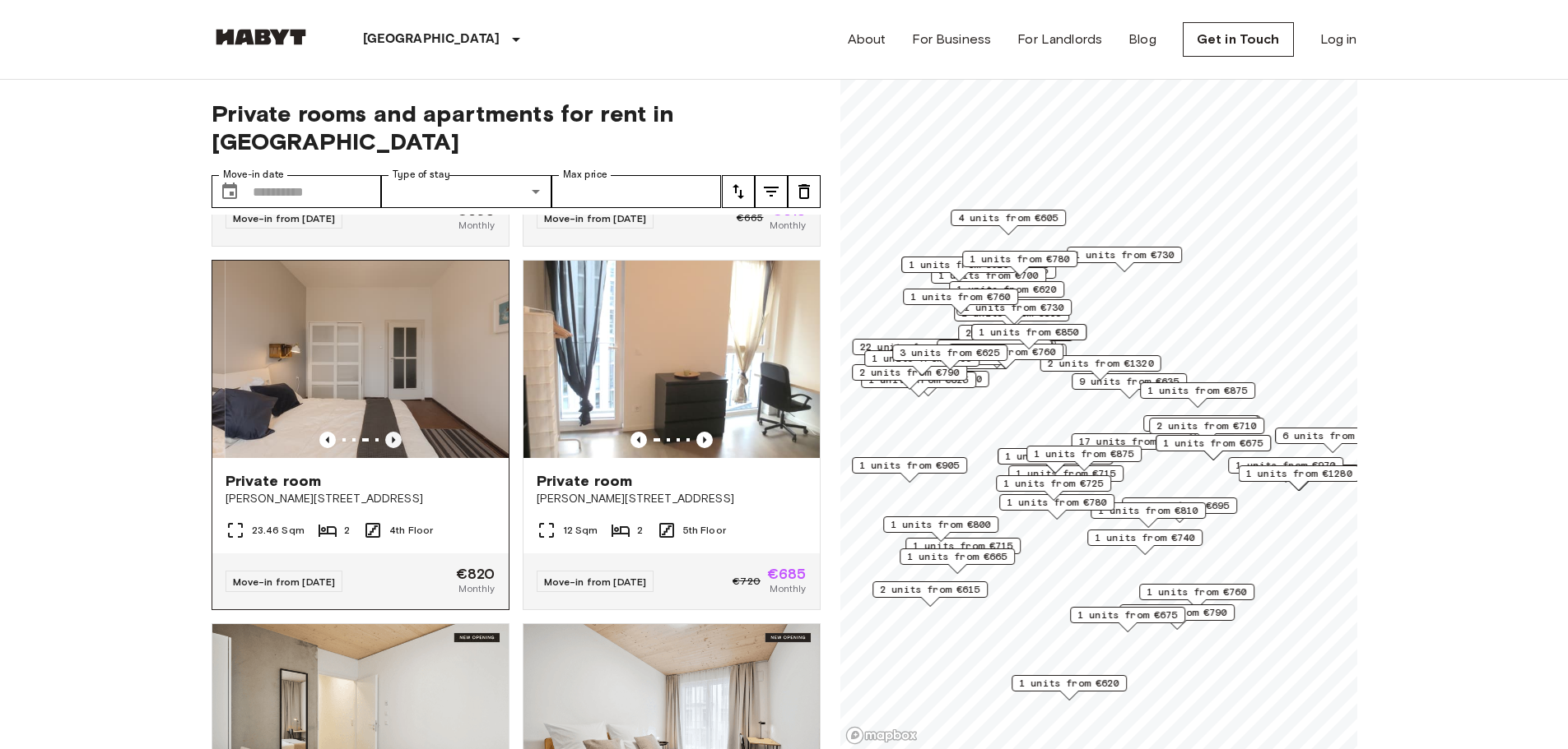
click at [388, 447] on icon "Previous image" at bounding box center [393, 440] width 17 height 17
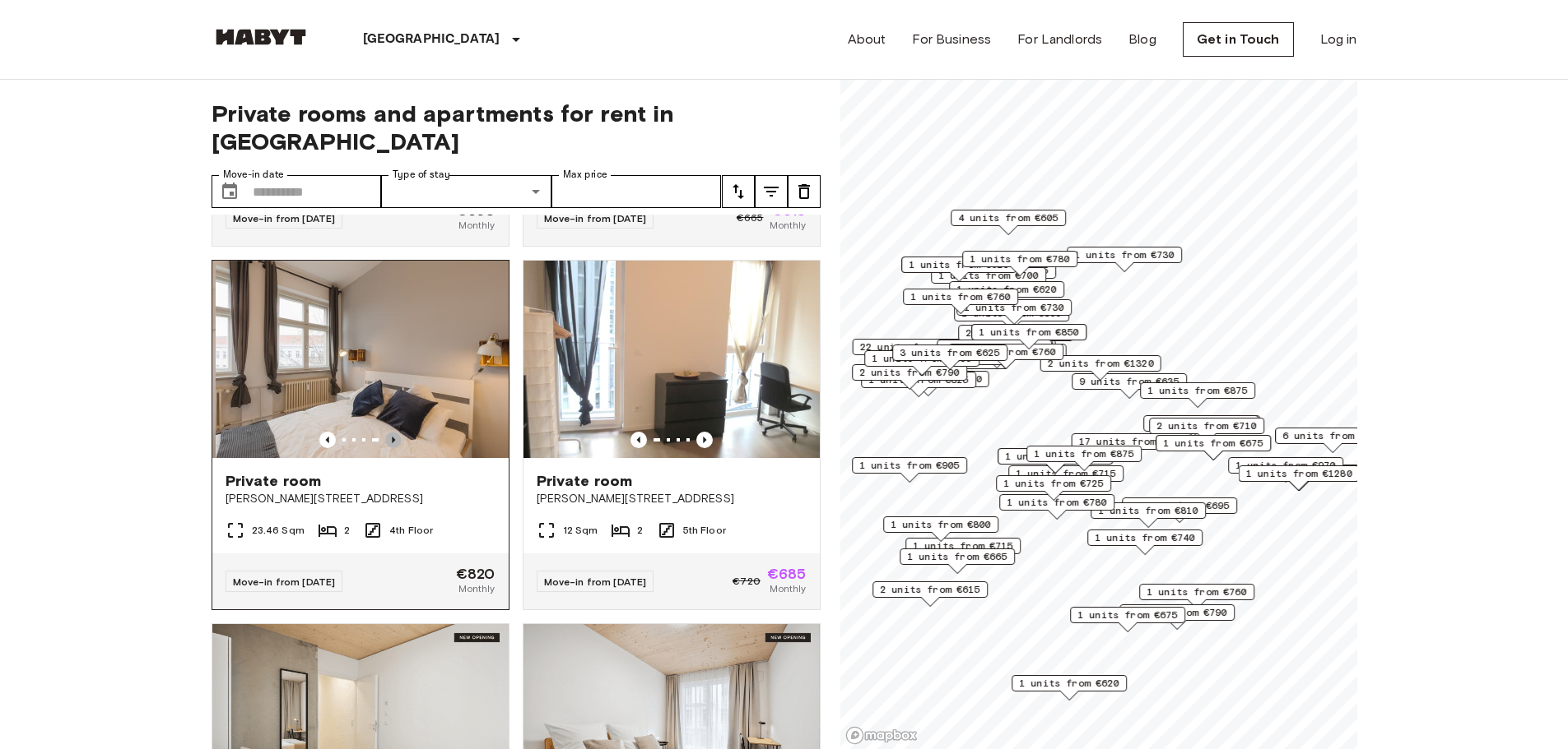
click at [388, 447] on icon "Previous image" at bounding box center [393, 440] width 17 height 17
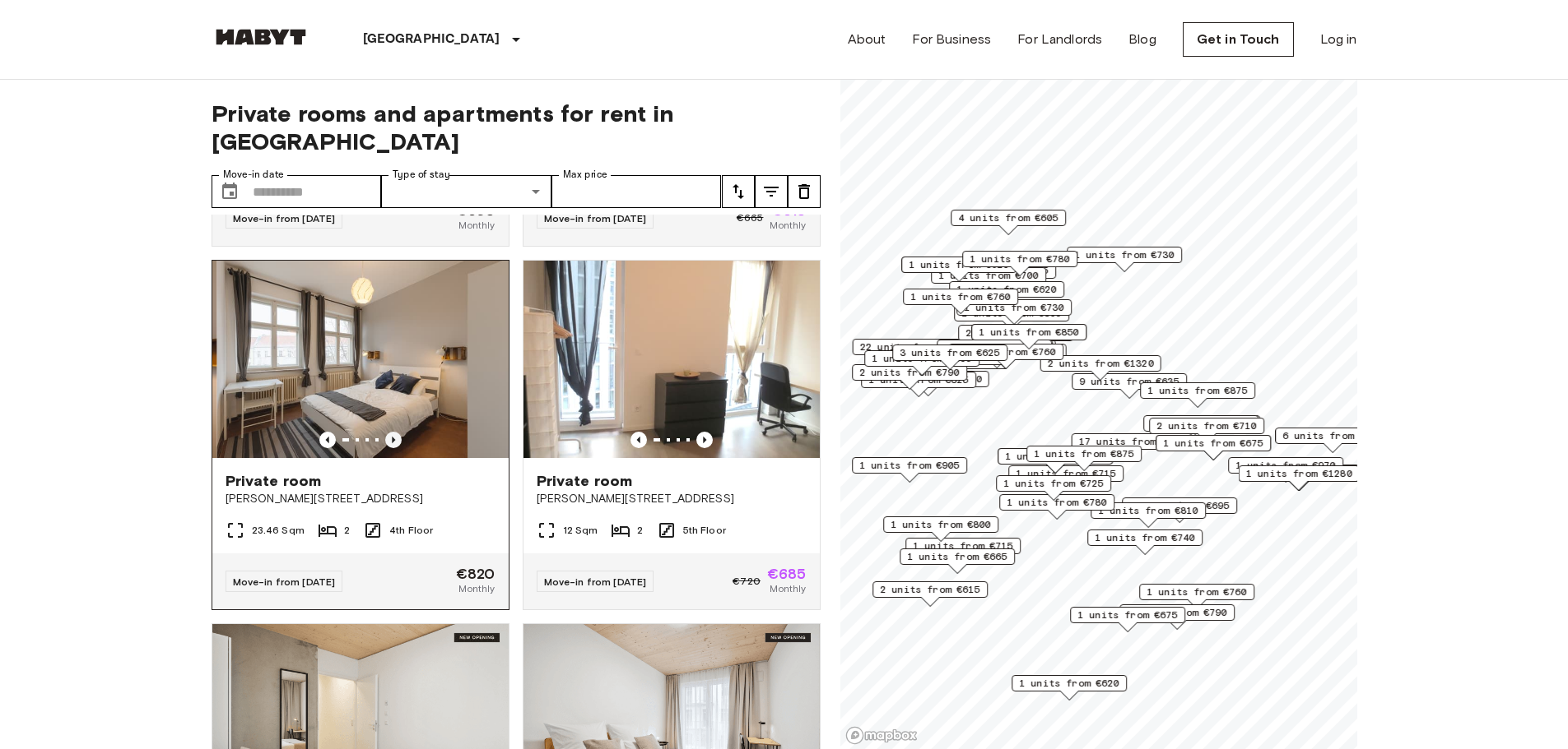
click at [388, 447] on icon "Previous image" at bounding box center [393, 440] width 17 height 17
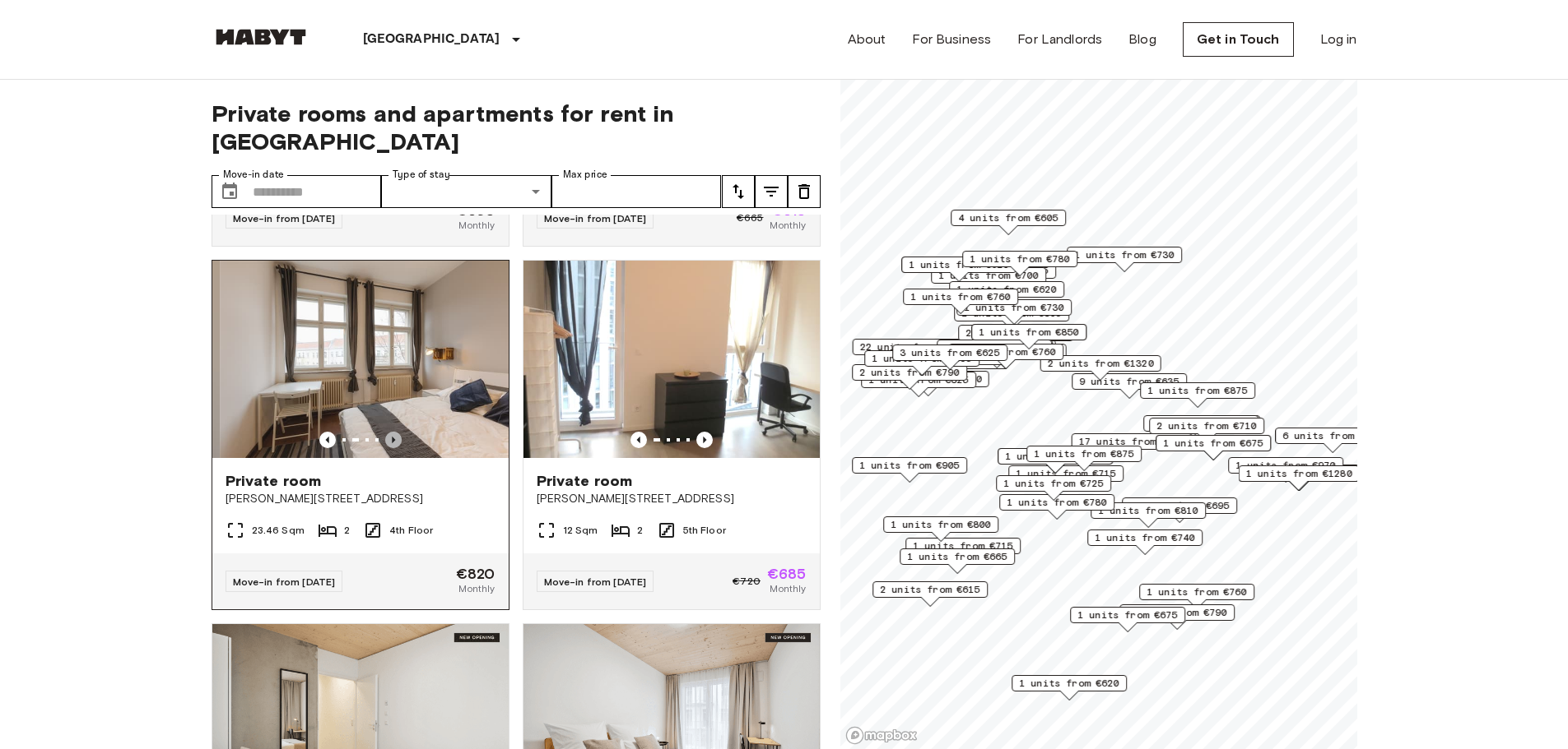
click at [388, 447] on icon "Previous image" at bounding box center [393, 440] width 17 height 17
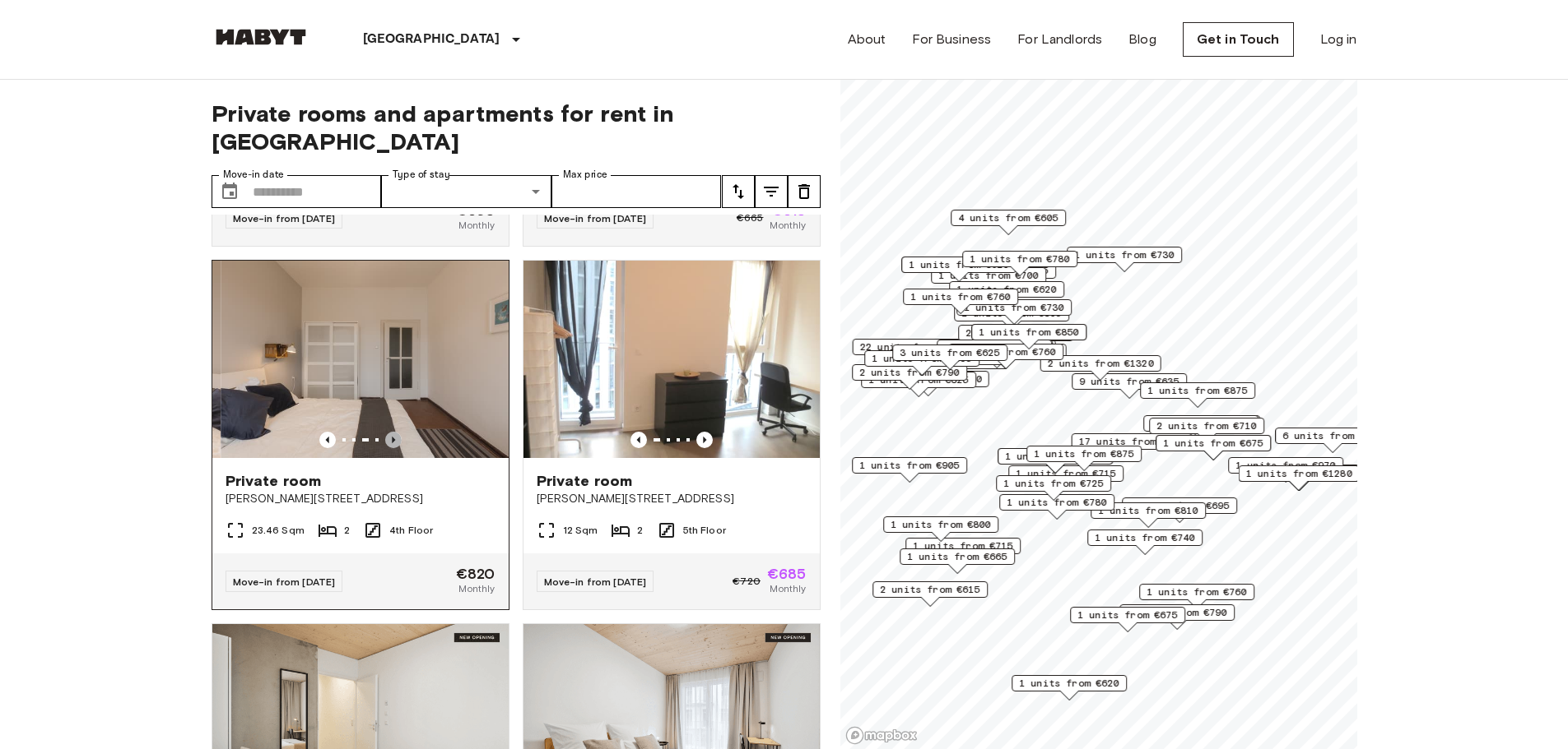
click at [388, 447] on icon "Previous image" at bounding box center [393, 440] width 17 height 17
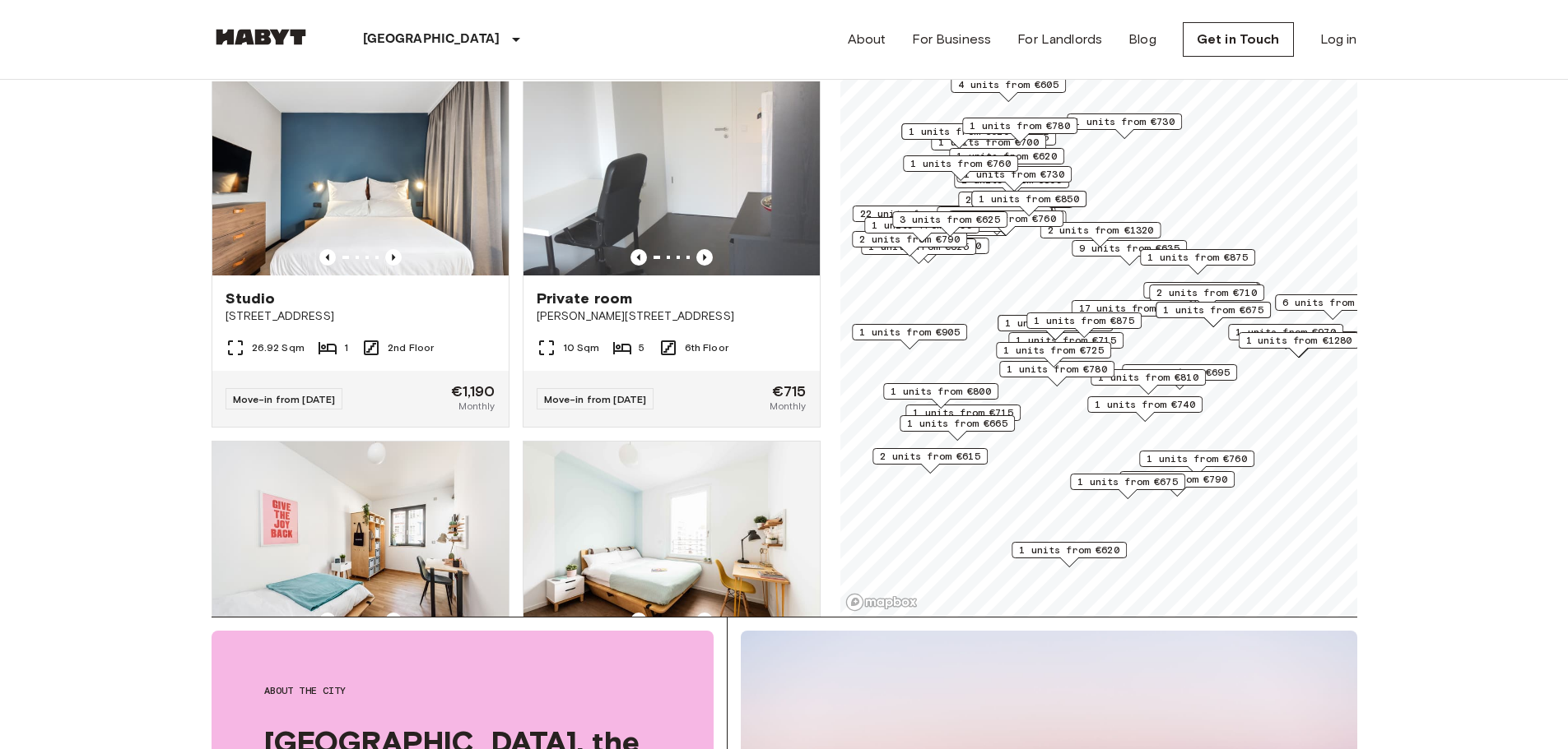
scroll to position [3630, 0]
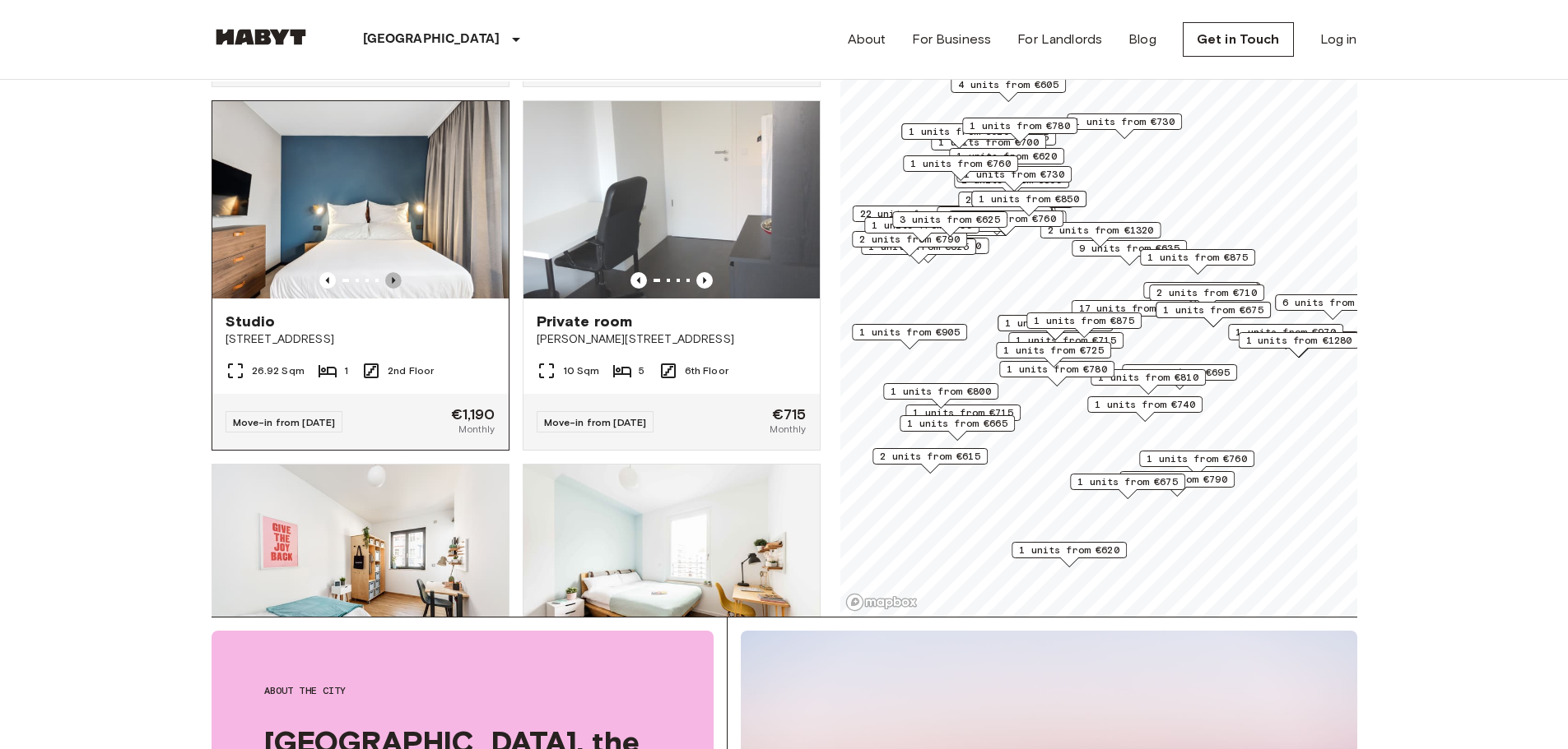
click at [391, 289] on icon "Previous image" at bounding box center [393, 280] width 17 height 17
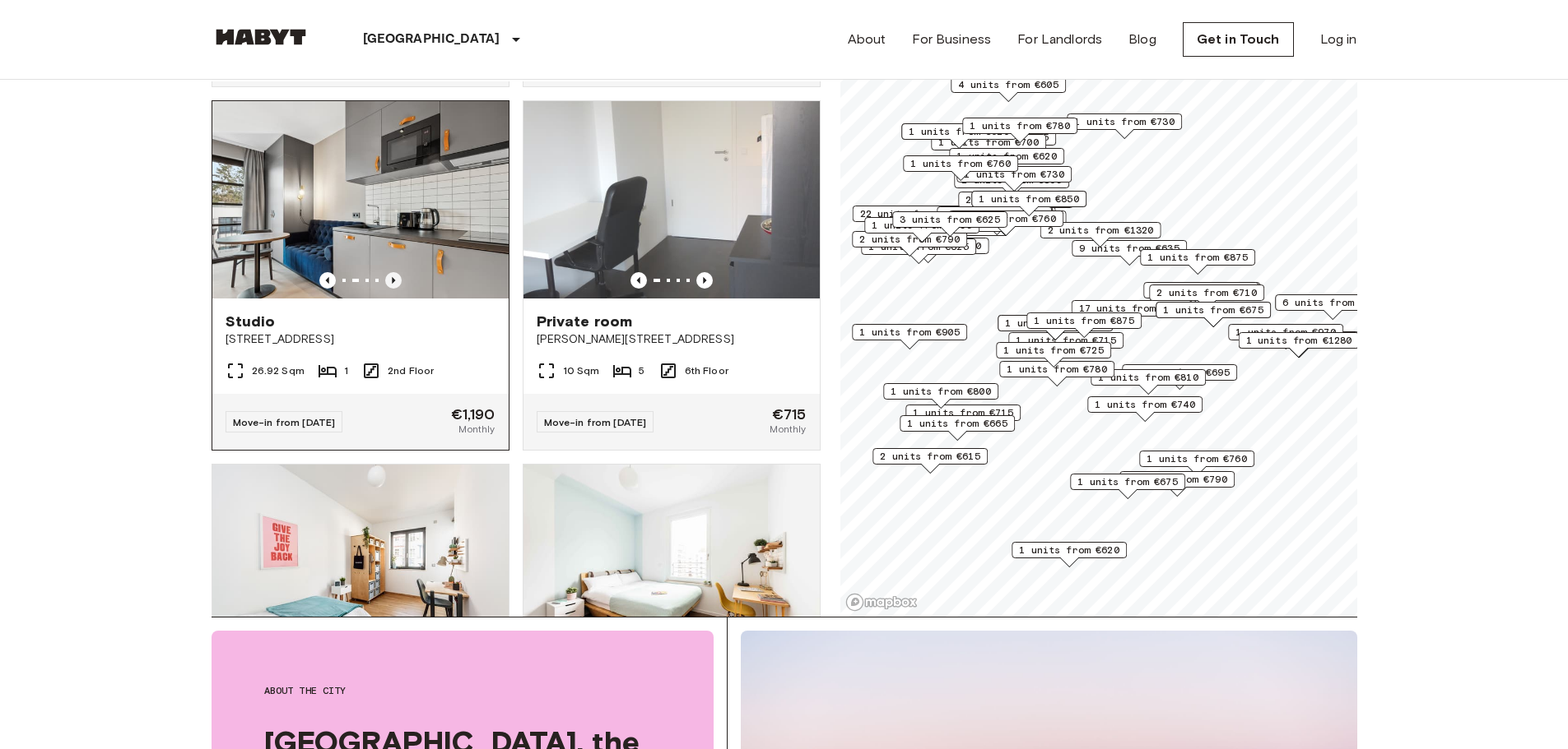
click at [391, 289] on icon "Previous image" at bounding box center [393, 280] width 17 height 17
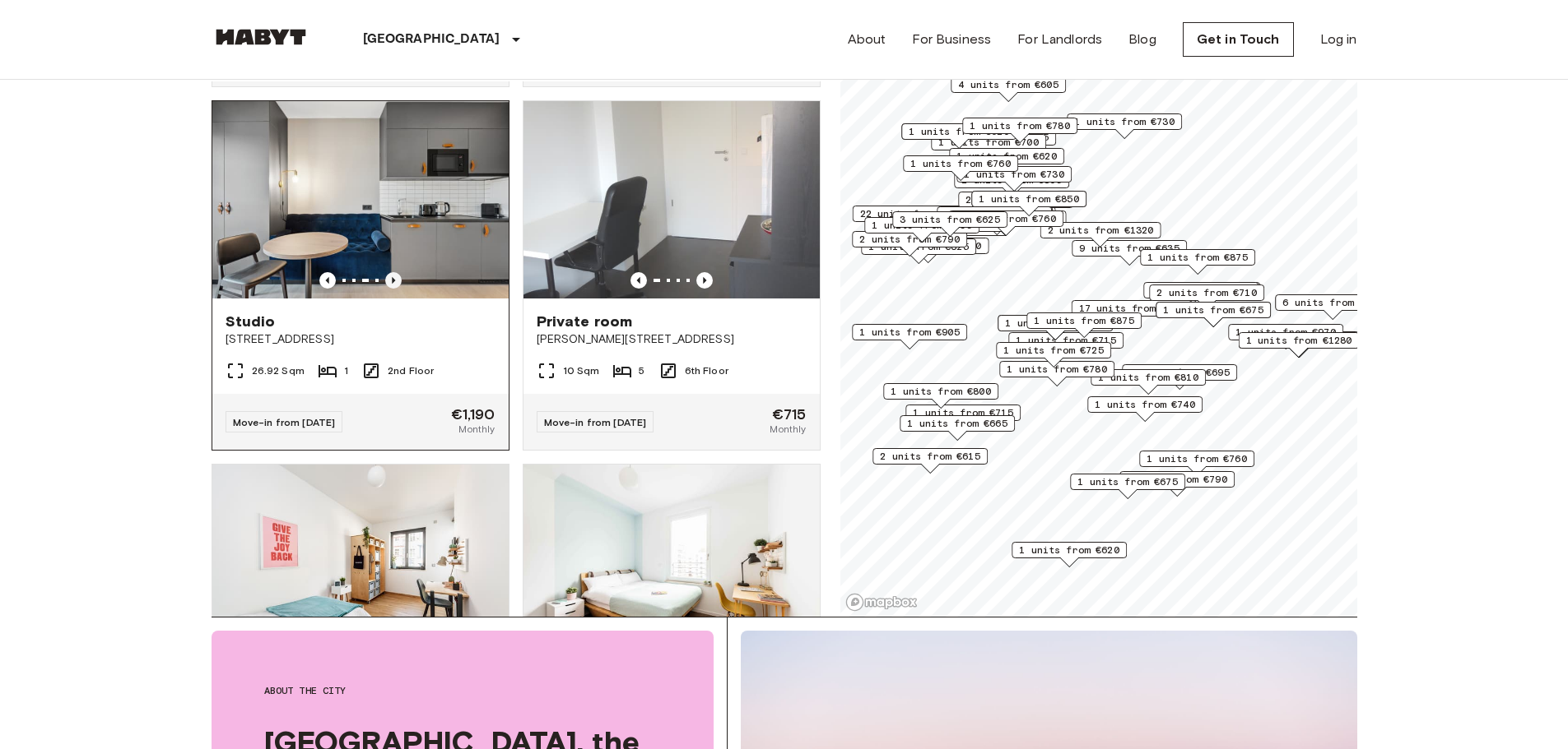
click at [391, 289] on icon "Previous image" at bounding box center [393, 280] width 17 height 17
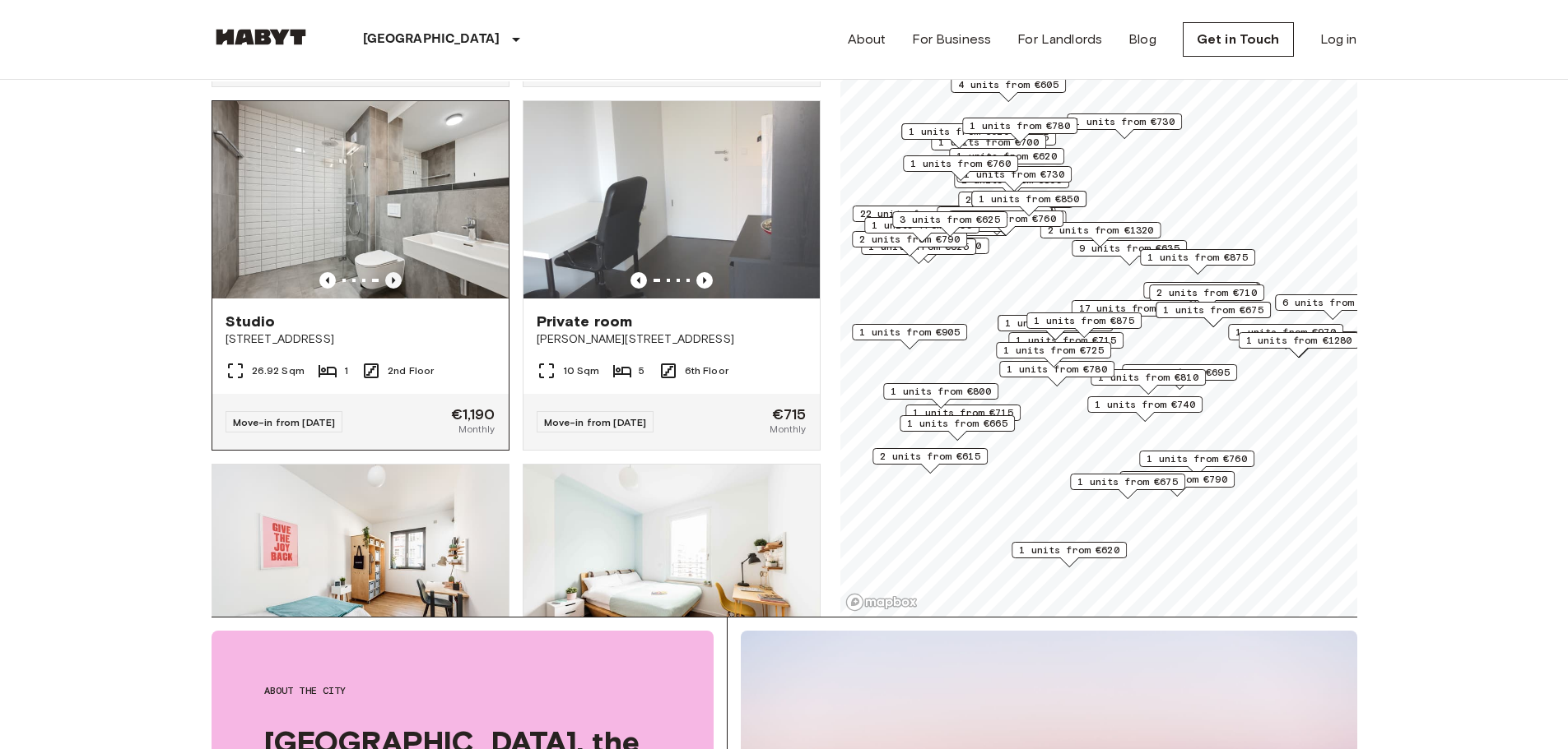
click at [391, 289] on icon "Previous image" at bounding box center [393, 280] width 17 height 17
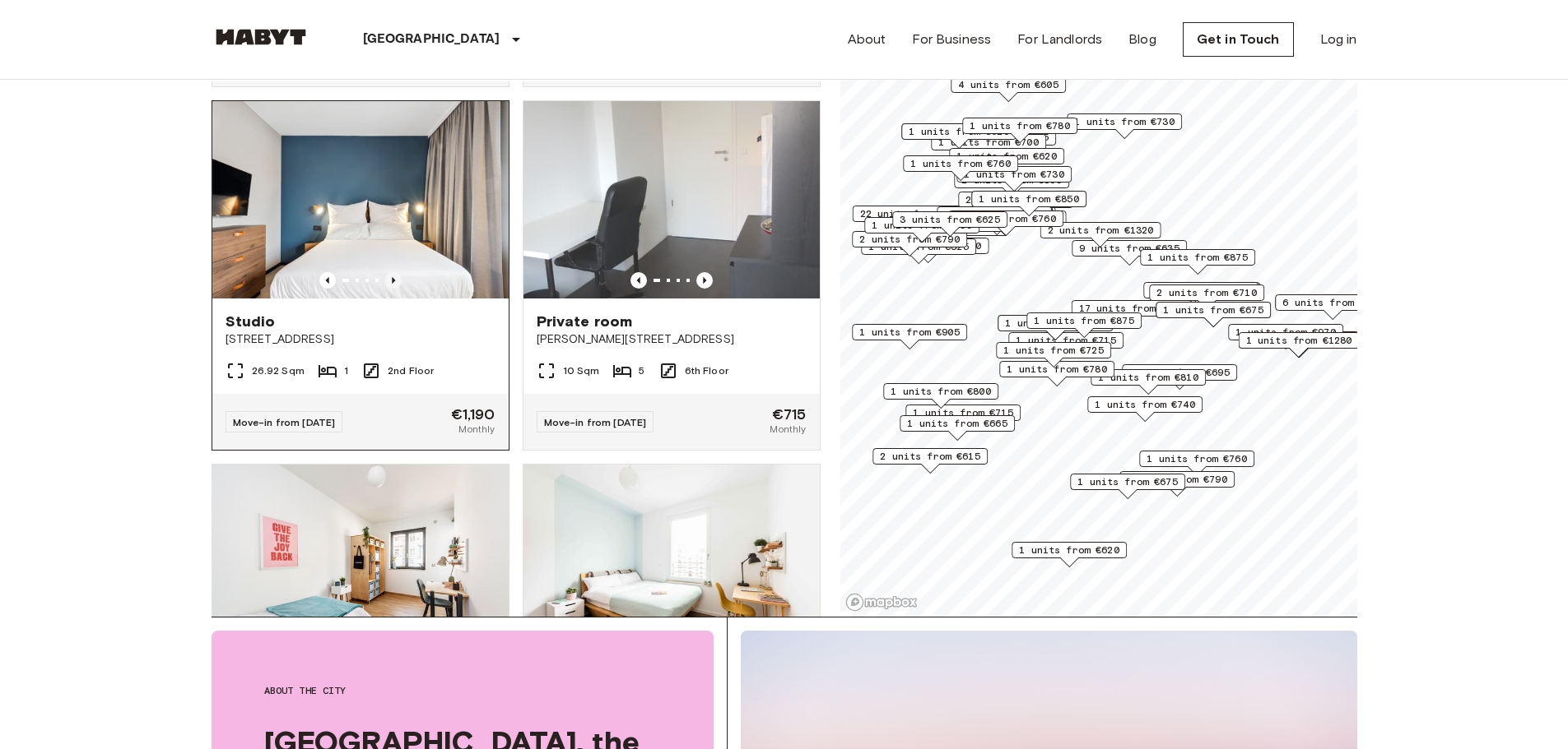
click at [391, 289] on icon "Previous image" at bounding box center [393, 280] width 17 height 17
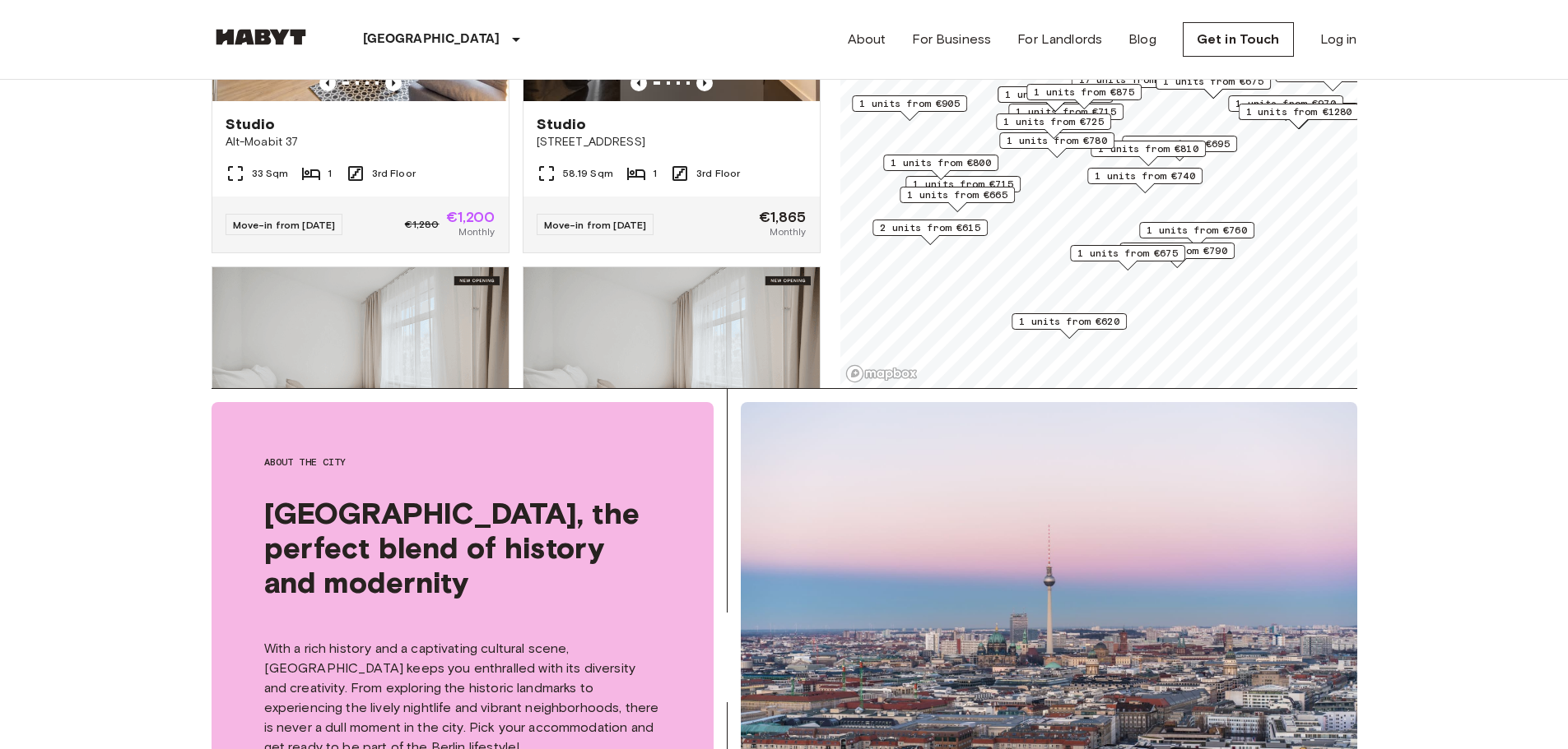
scroll to position [6918, 0]
